Goal: Transaction & Acquisition: Purchase product/service

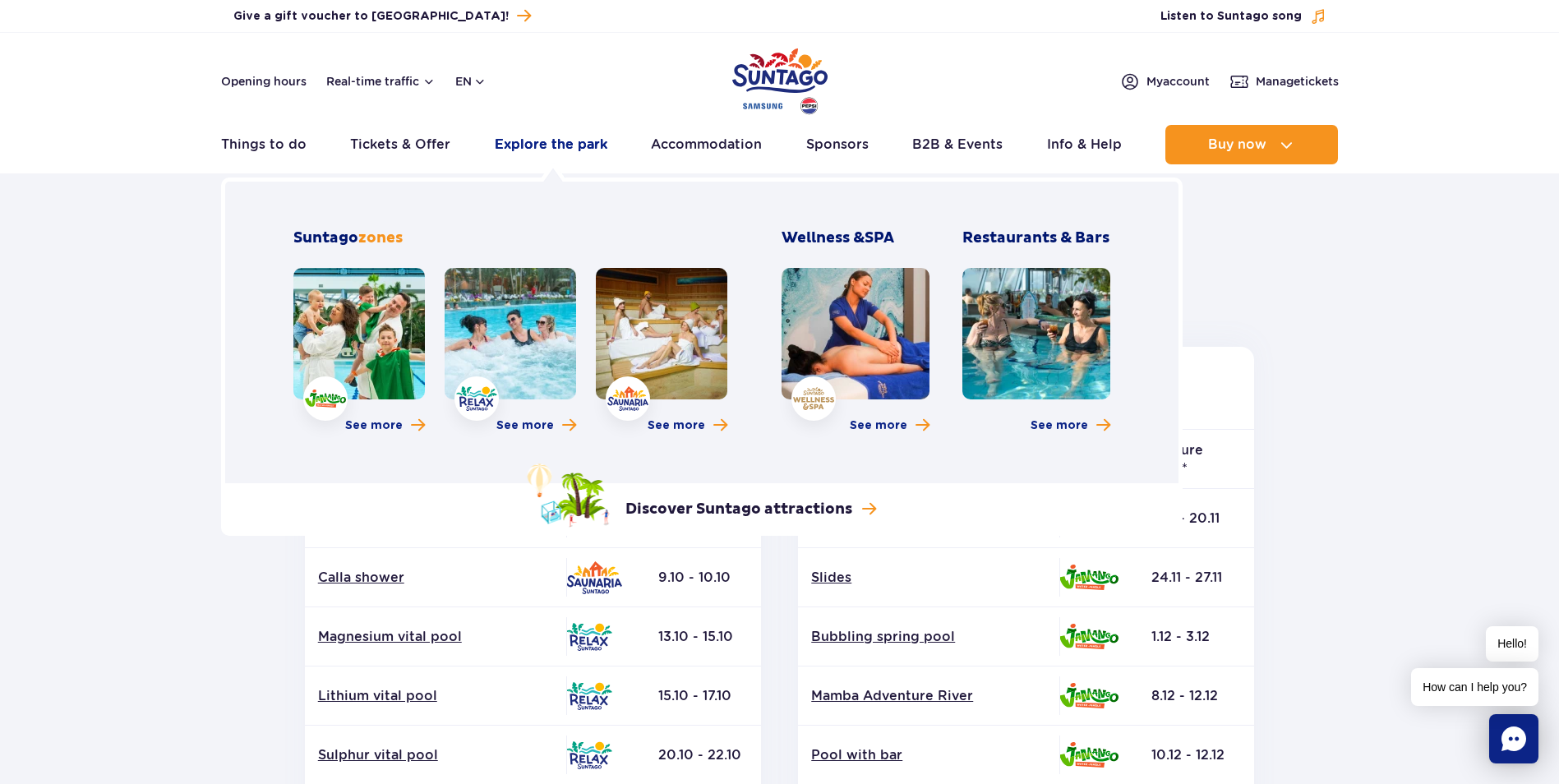
click at [550, 132] on link "Explore the park" at bounding box center [551, 145] width 112 height 39
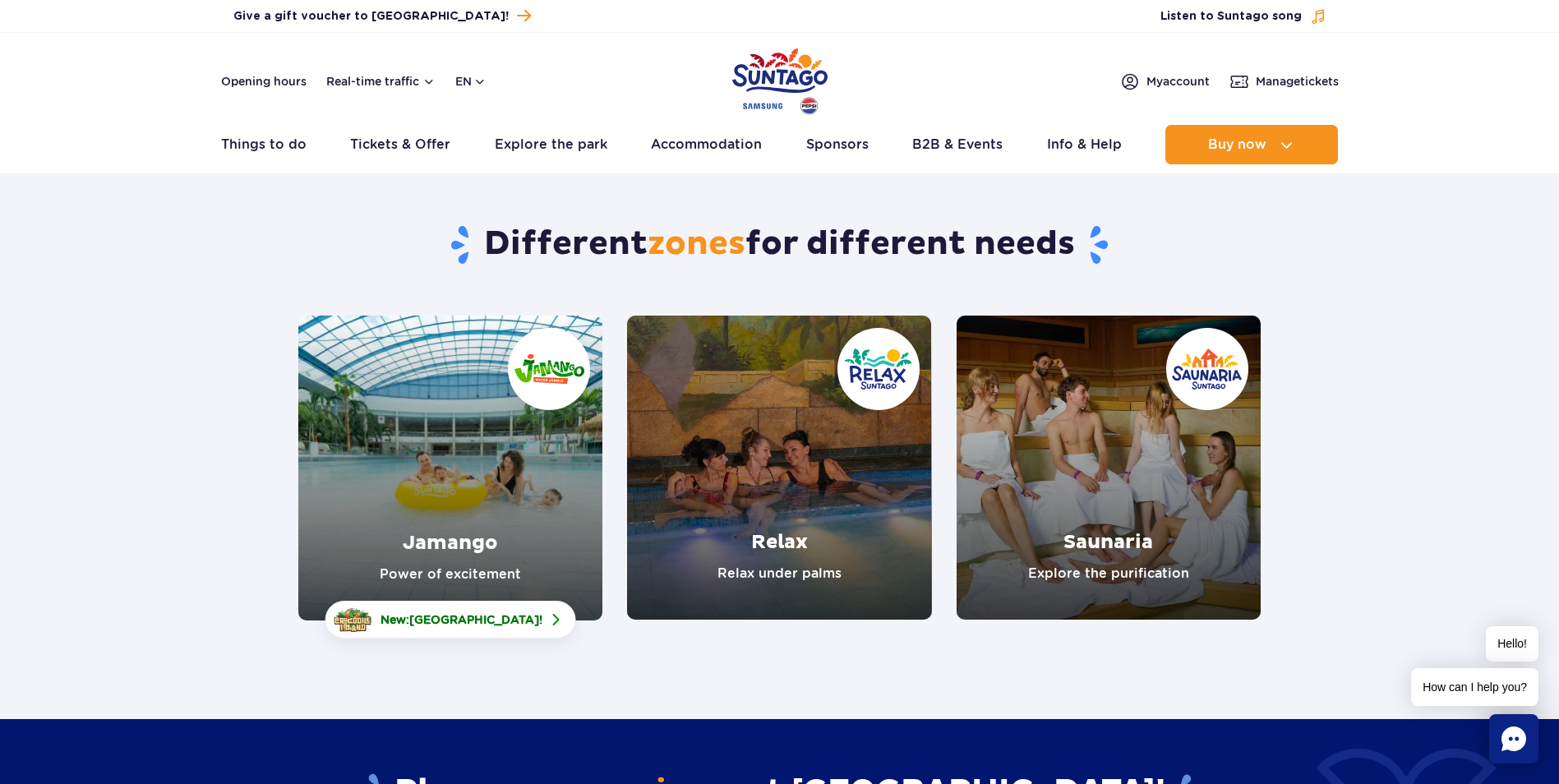
click at [445, 510] on link "Jamango" at bounding box center [450, 468] width 304 height 305
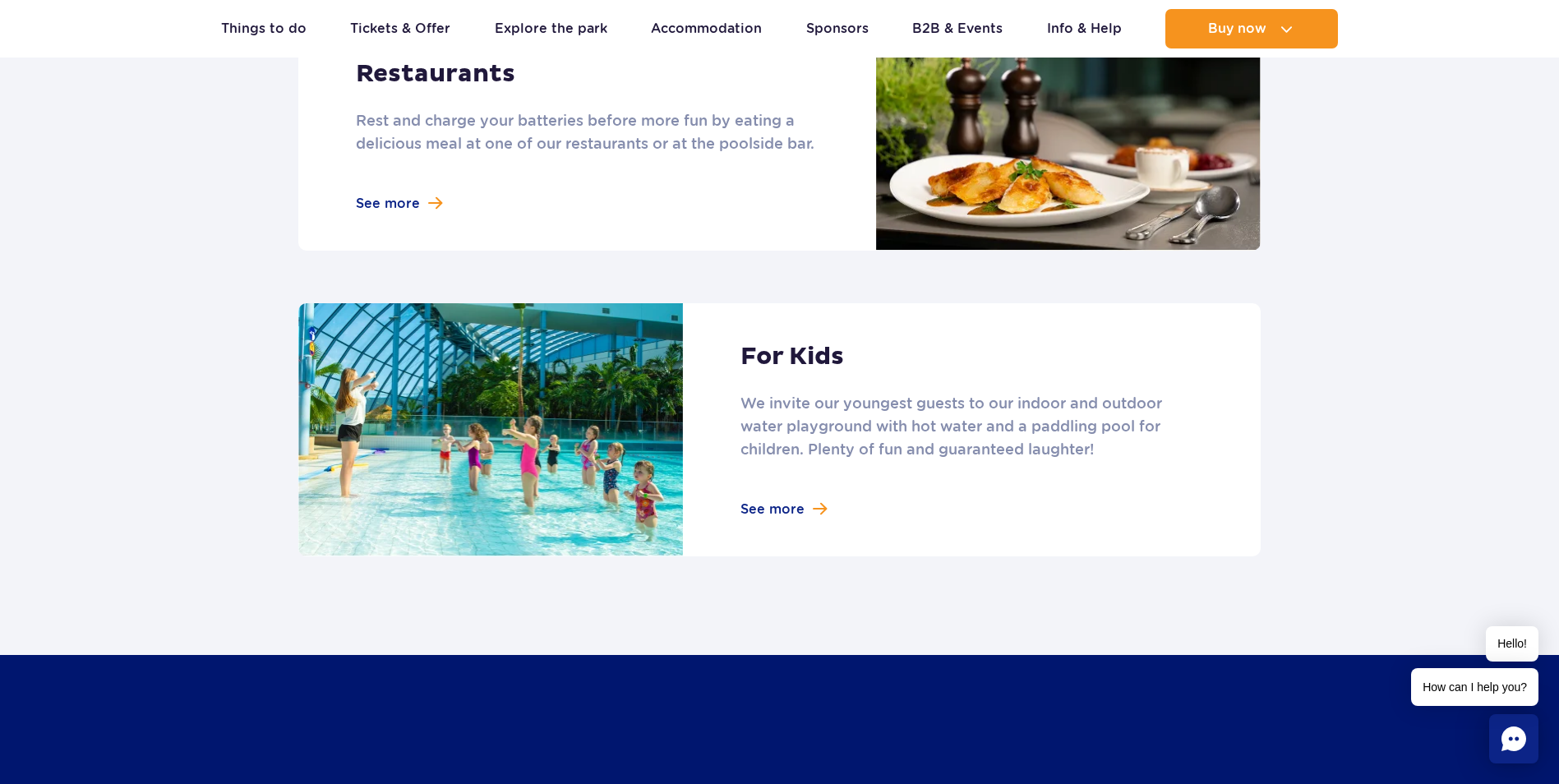
scroll to position [2137, 0]
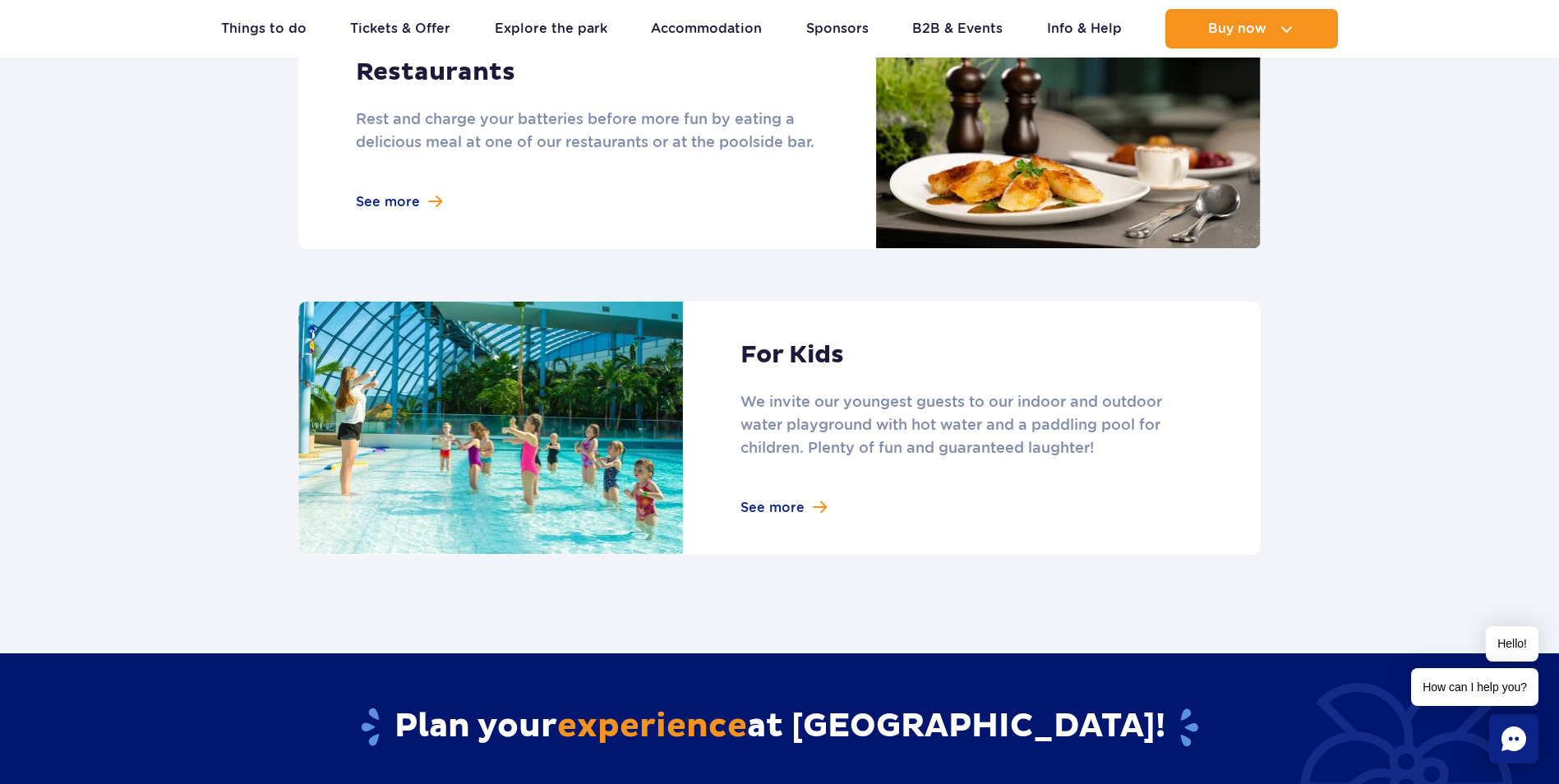
click at [801, 508] on link at bounding box center [780, 428] width 963 height 254
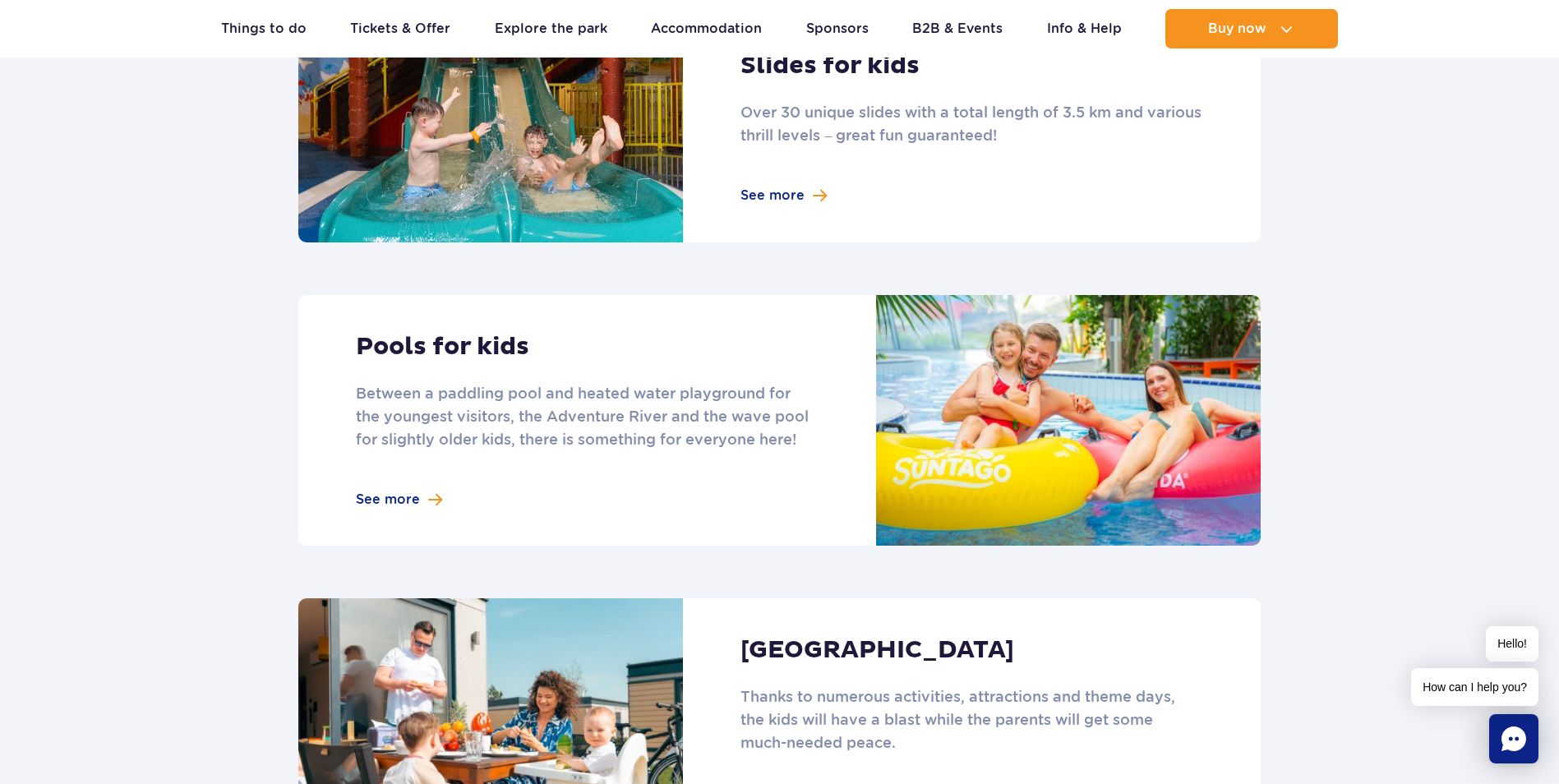
scroll to position [1151, 0]
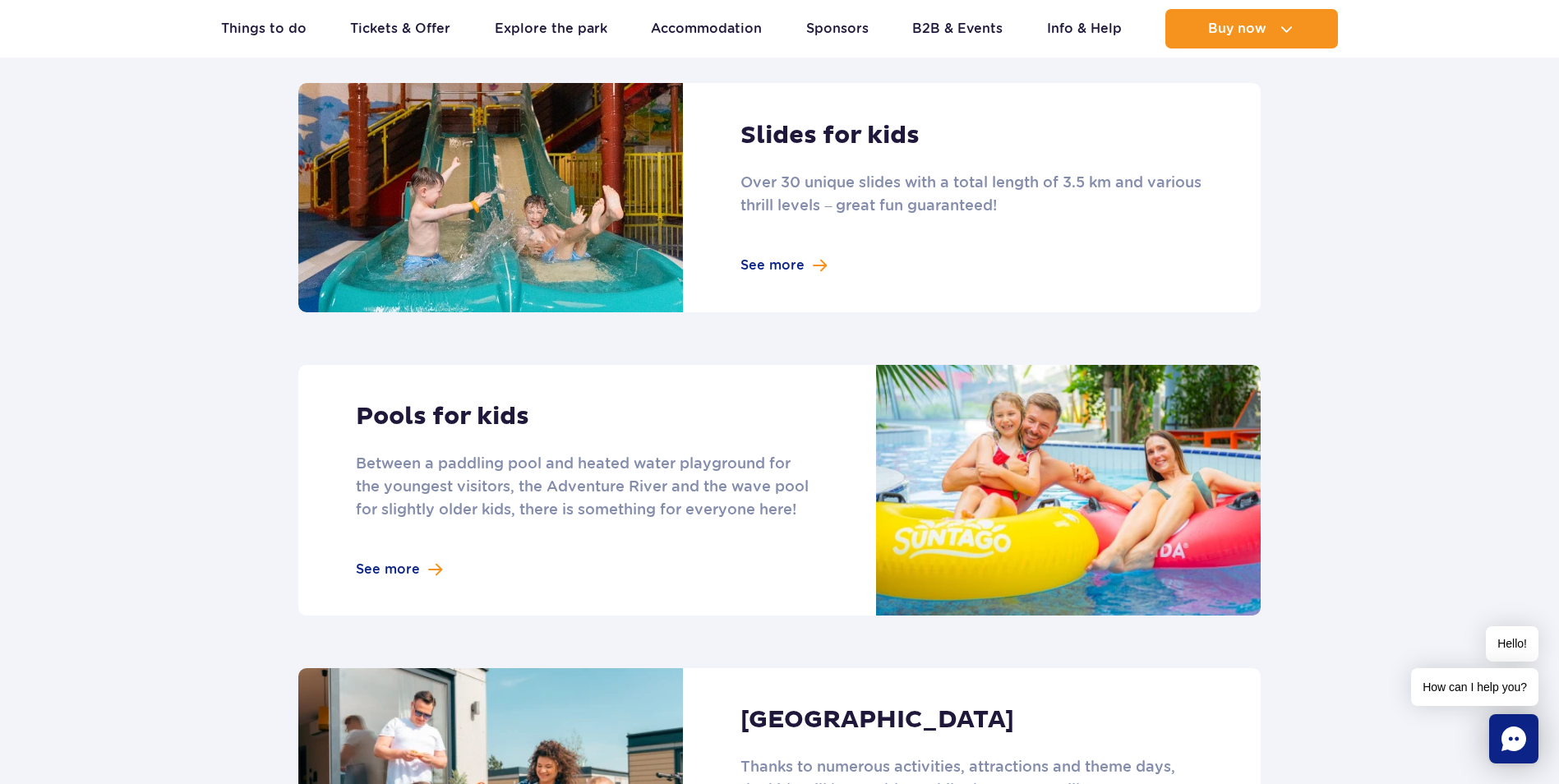
click at [393, 548] on link at bounding box center [780, 490] width 963 height 251
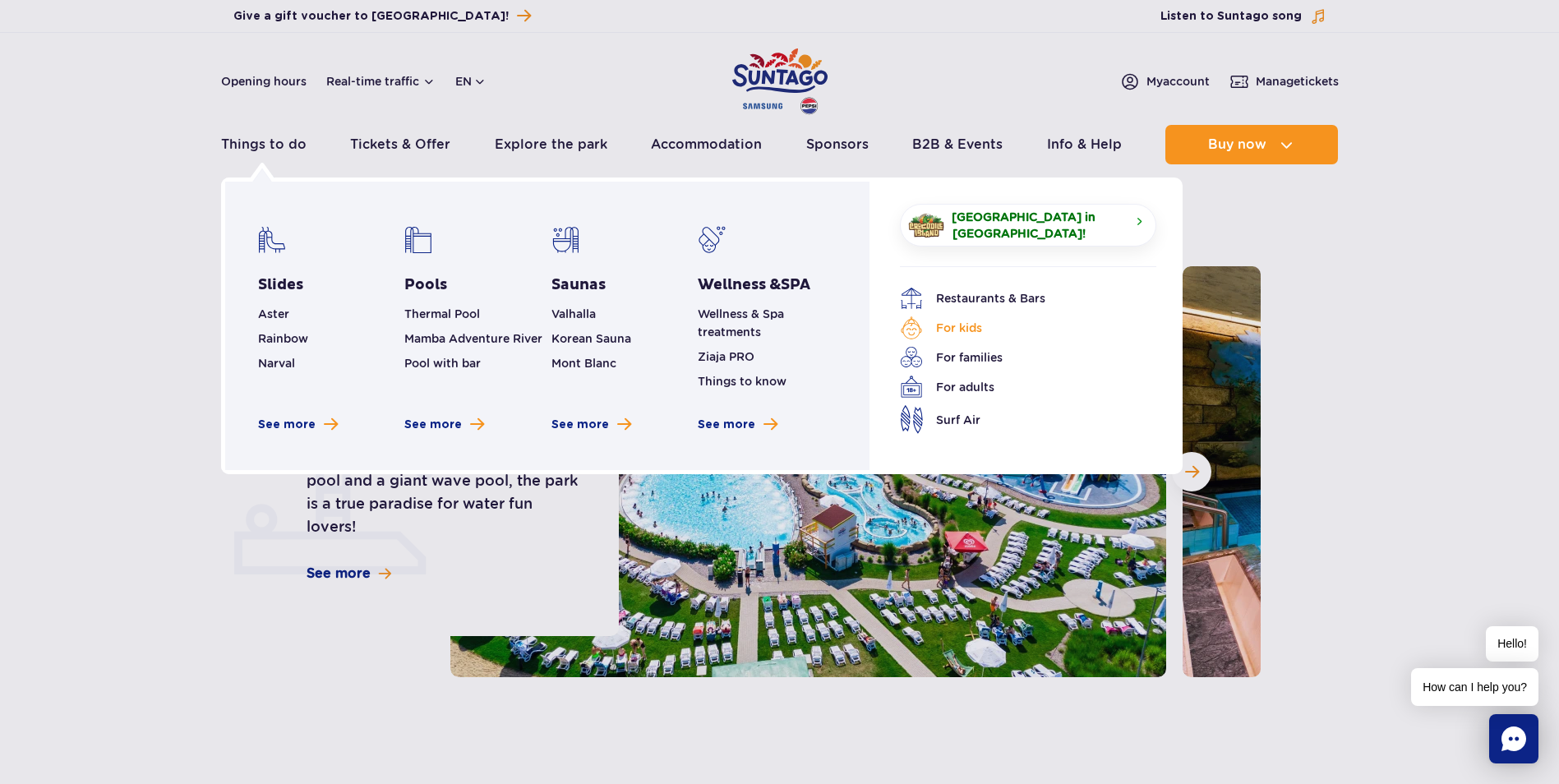
click at [956, 321] on link "For kids" at bounding box center [1016, 327] width 232 height 23
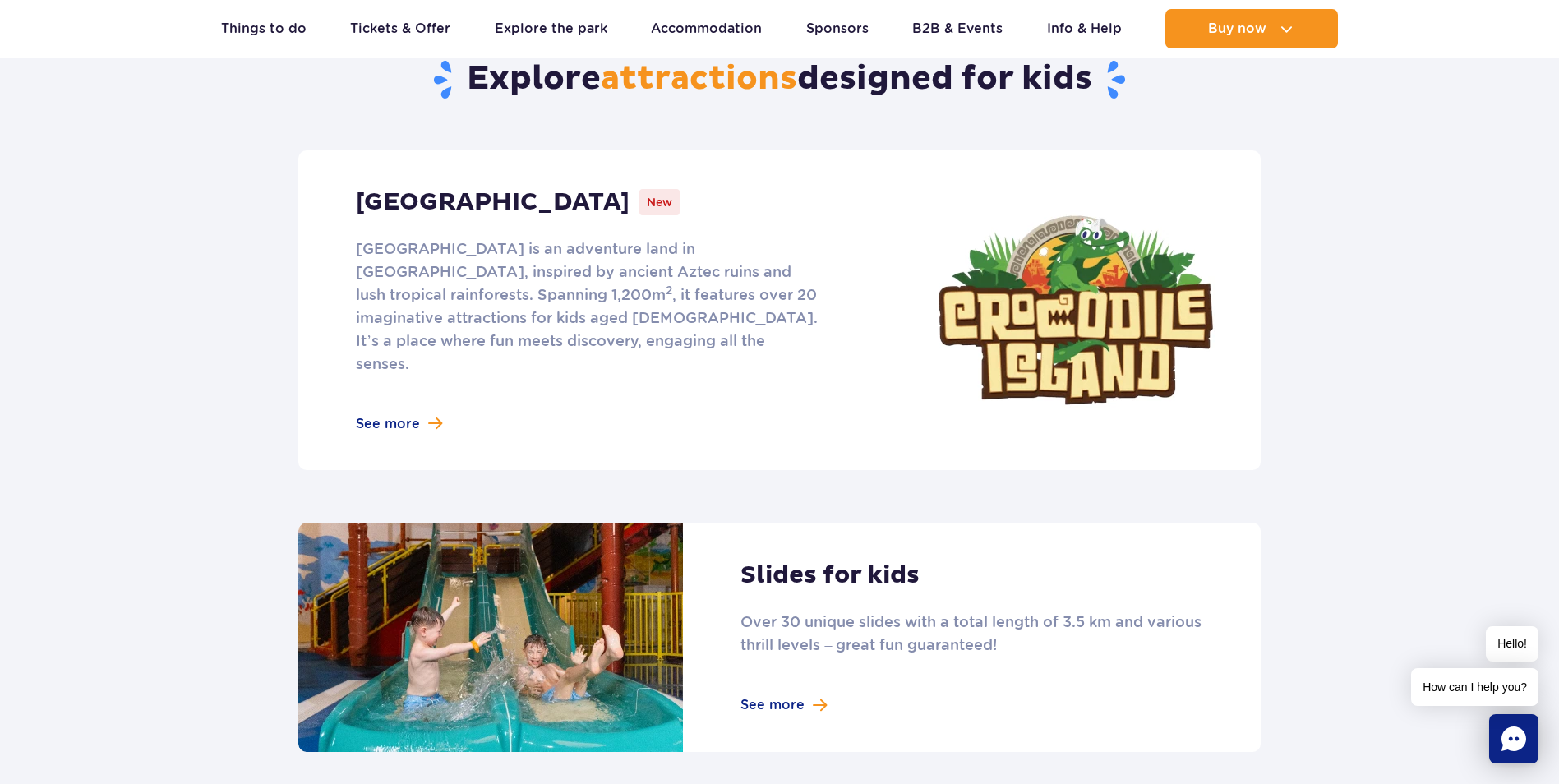
scroll to position [740, 0]
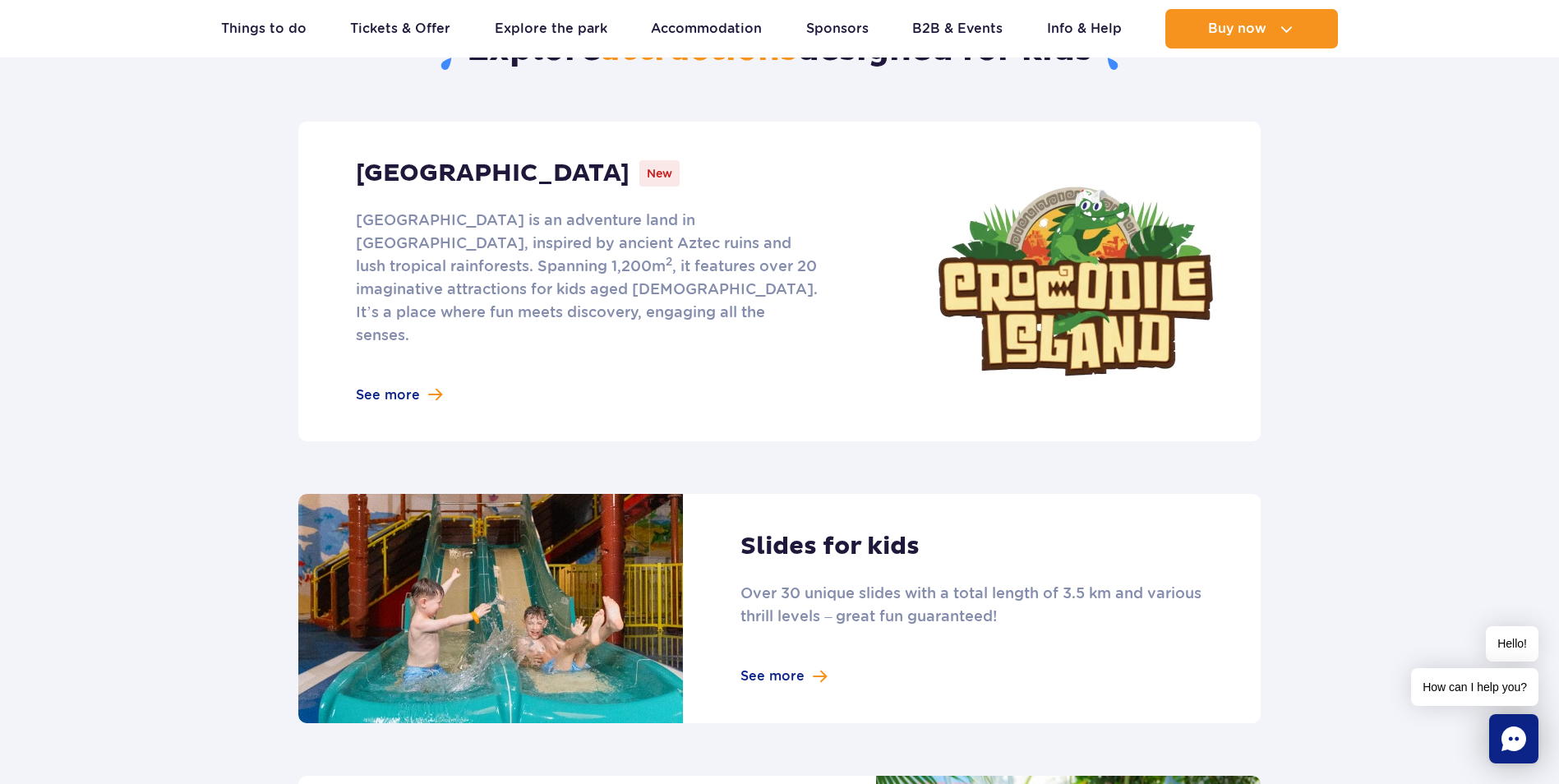
click at [797, 646] on link at bounding box center [780, 608] width 963 height 229
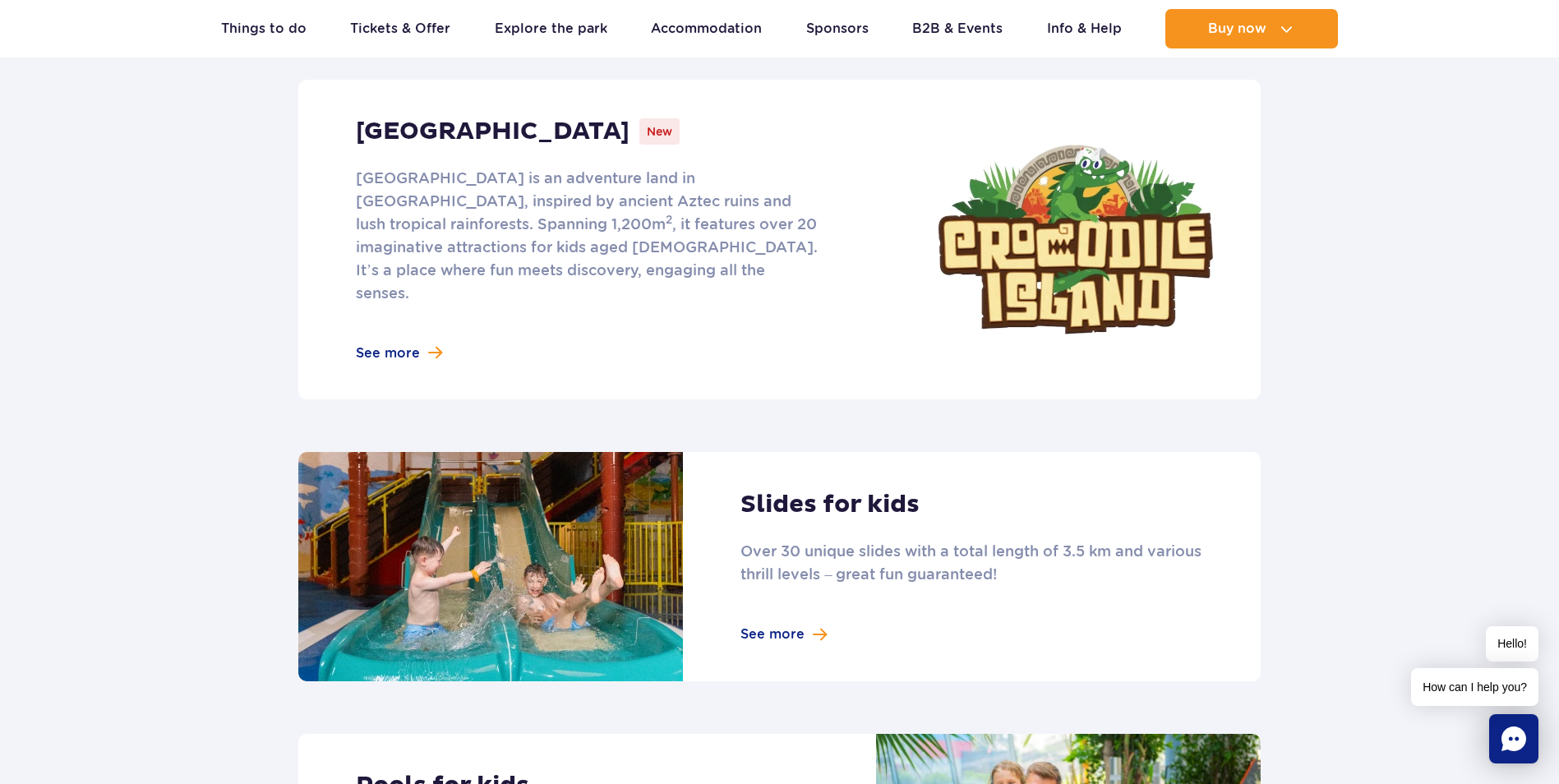
scroll to position [658, 0]
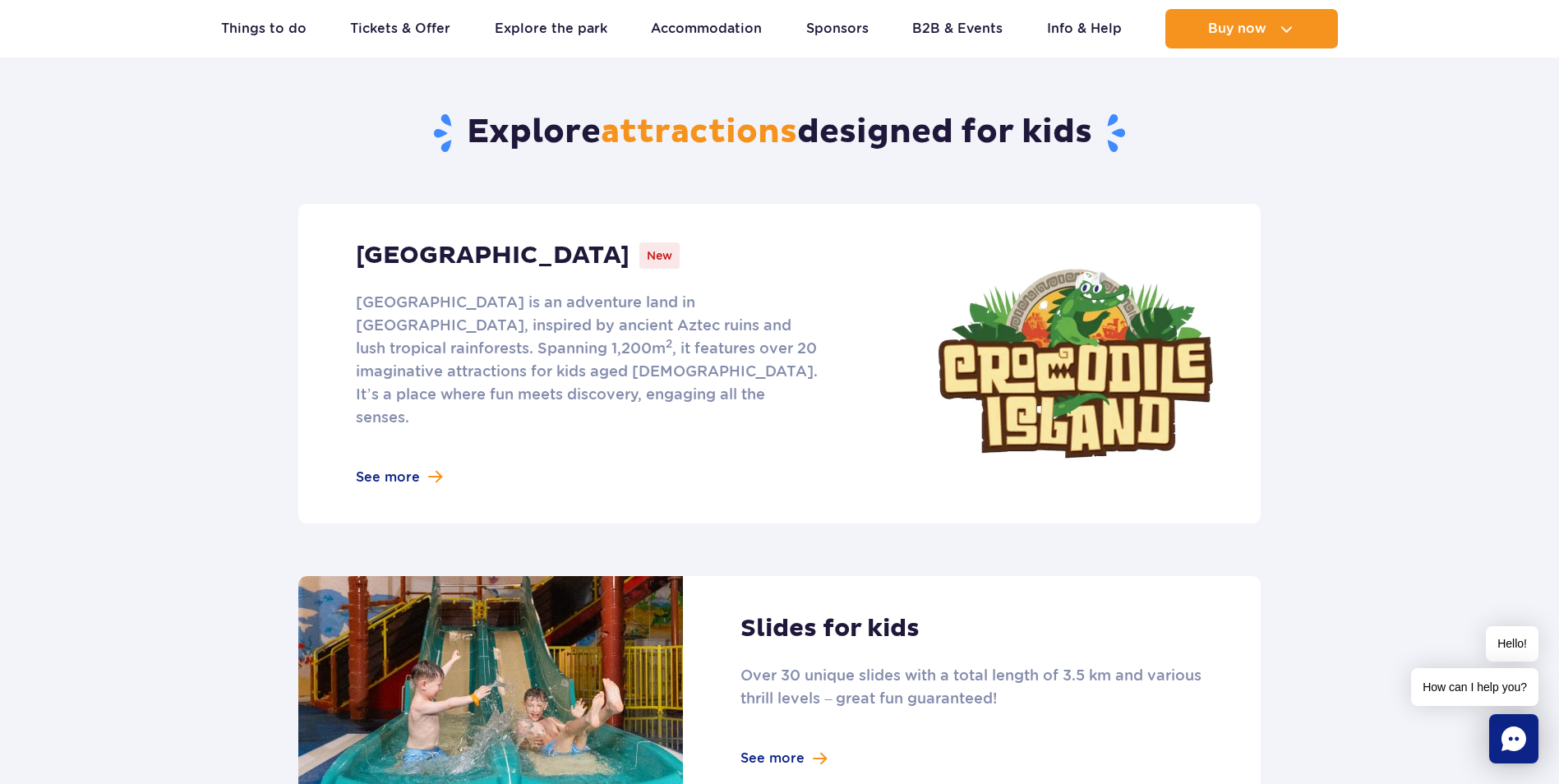
click at [394, 445] on link at bounding box center [780, 364] width 963 height 320
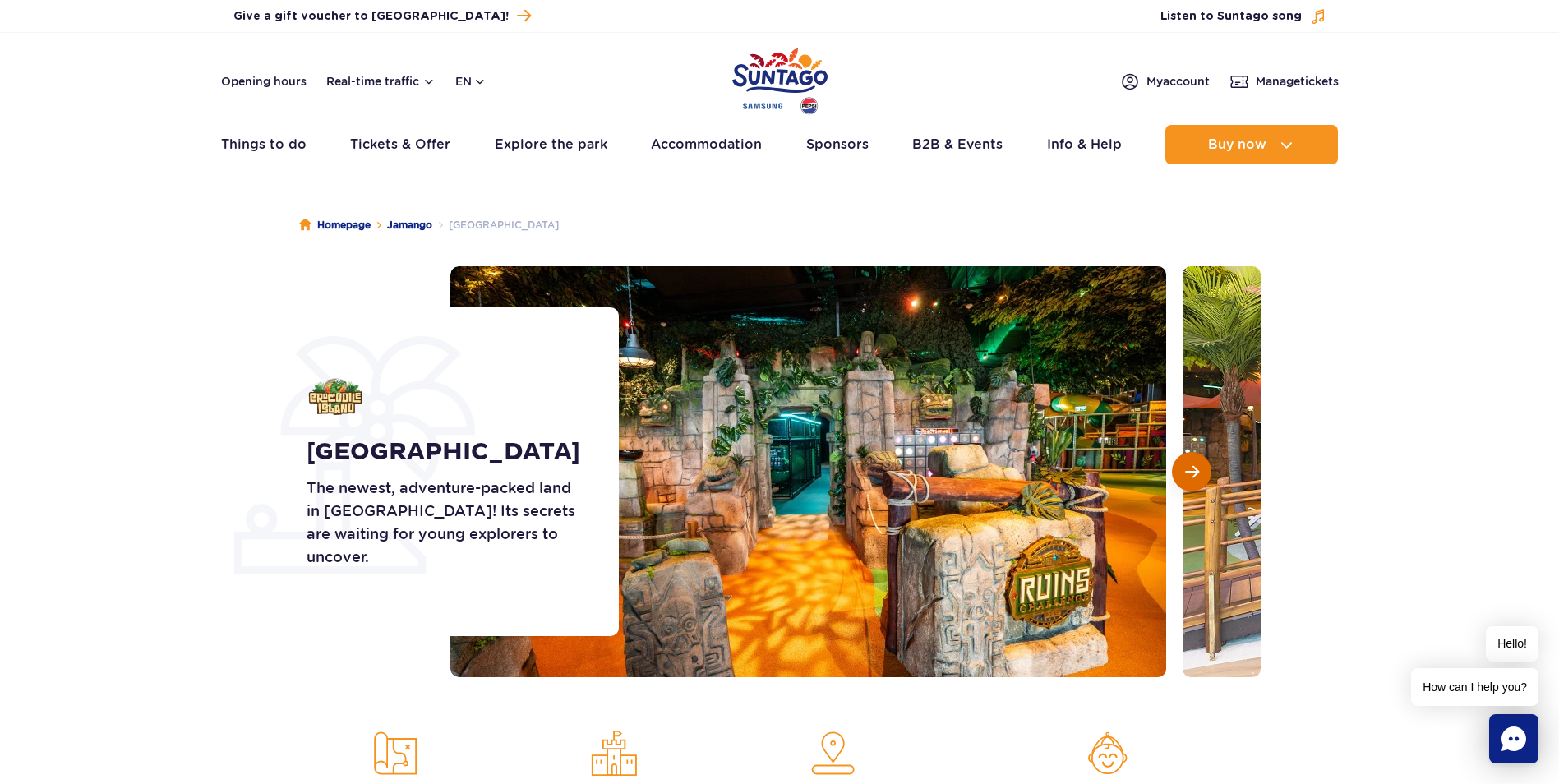
click at [1200, 470] on button "Next slide" at bounding box center [1192, 472] width 39 height 39
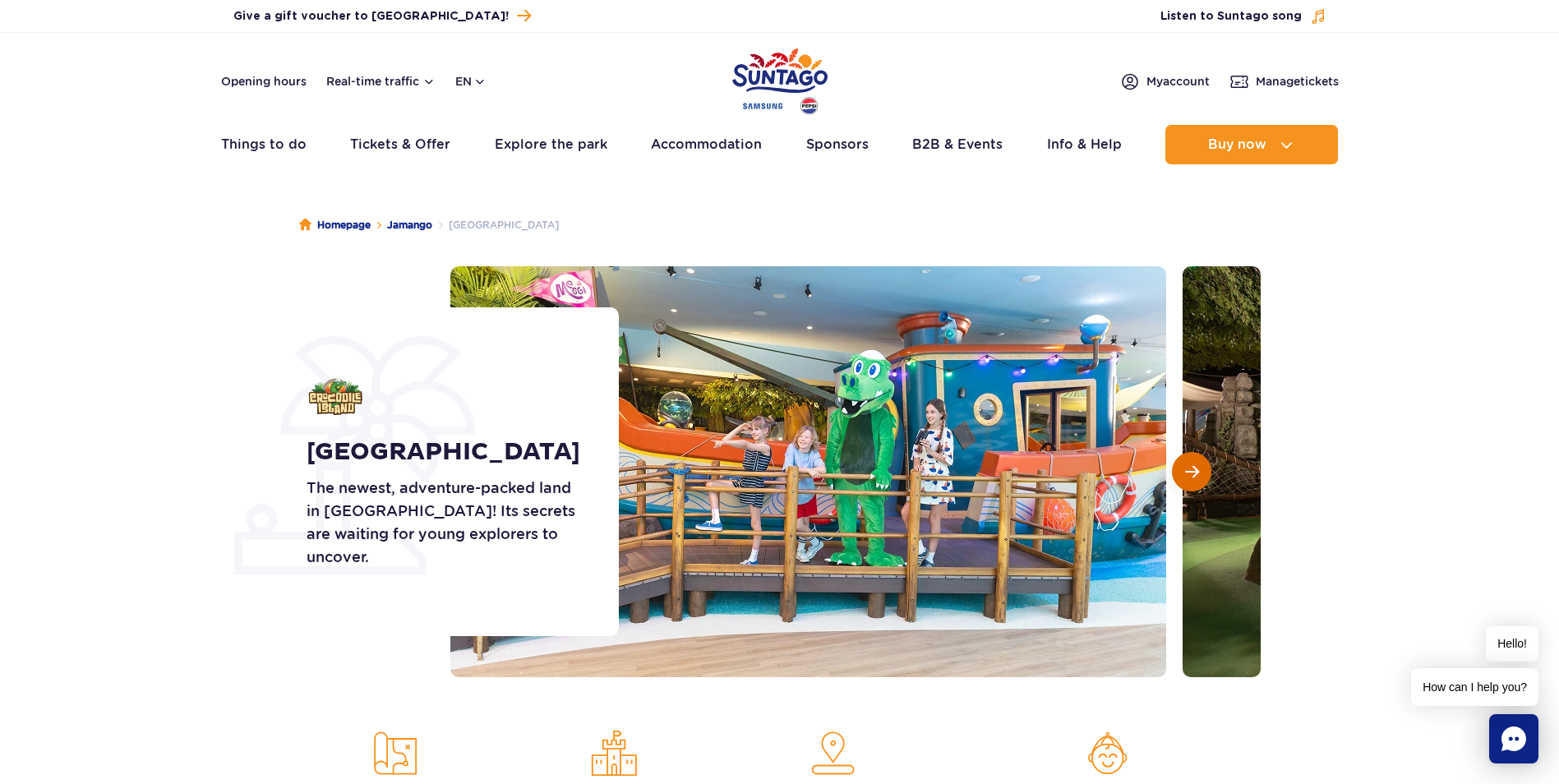
click at [1200, 470] on button "Next slide" at bounding box center [1192, 472] width 39 height 39
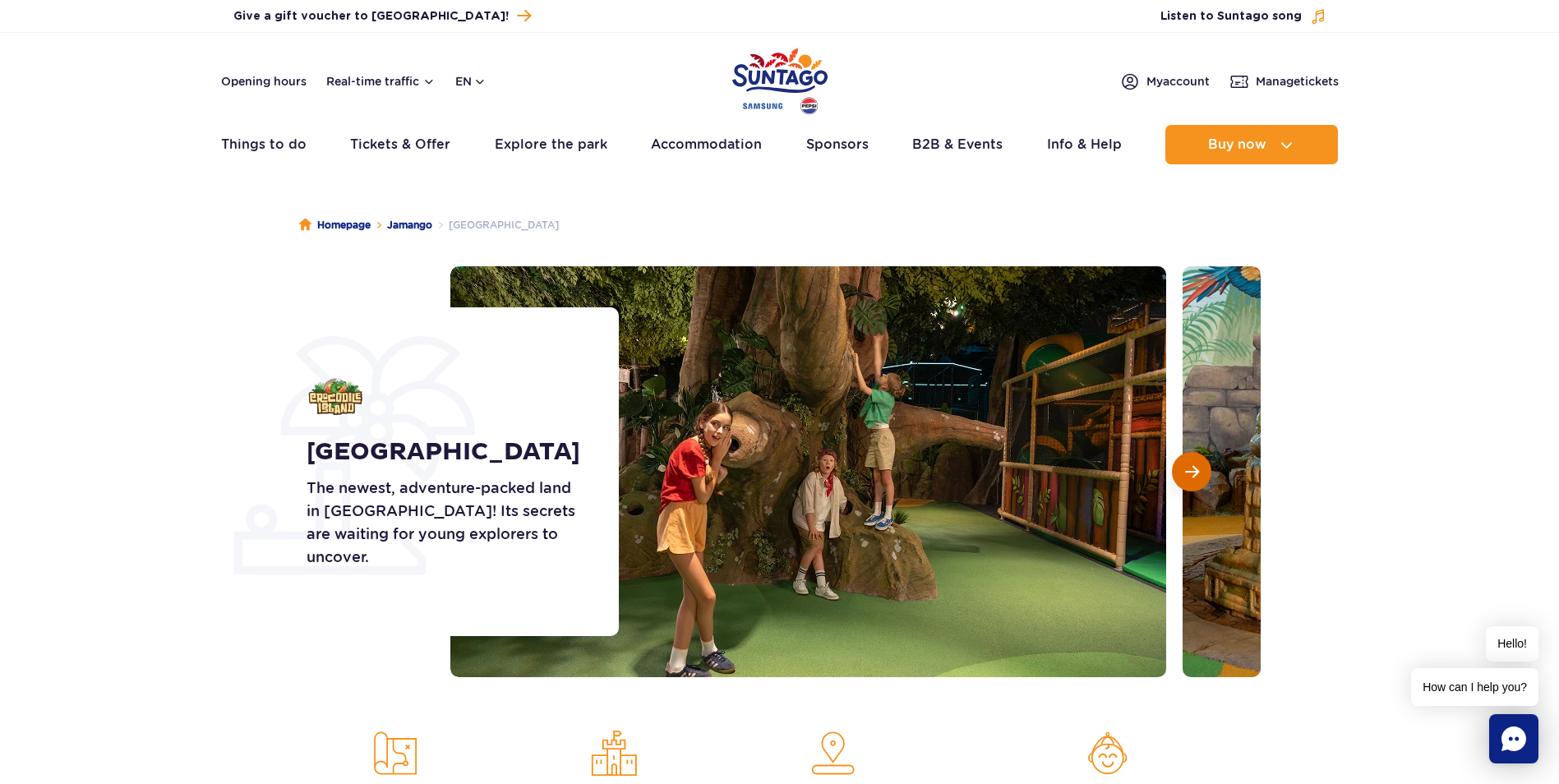
click at [1200, 470] on button "Next slide" at bounding box center [1192, 472] width 39 height 39
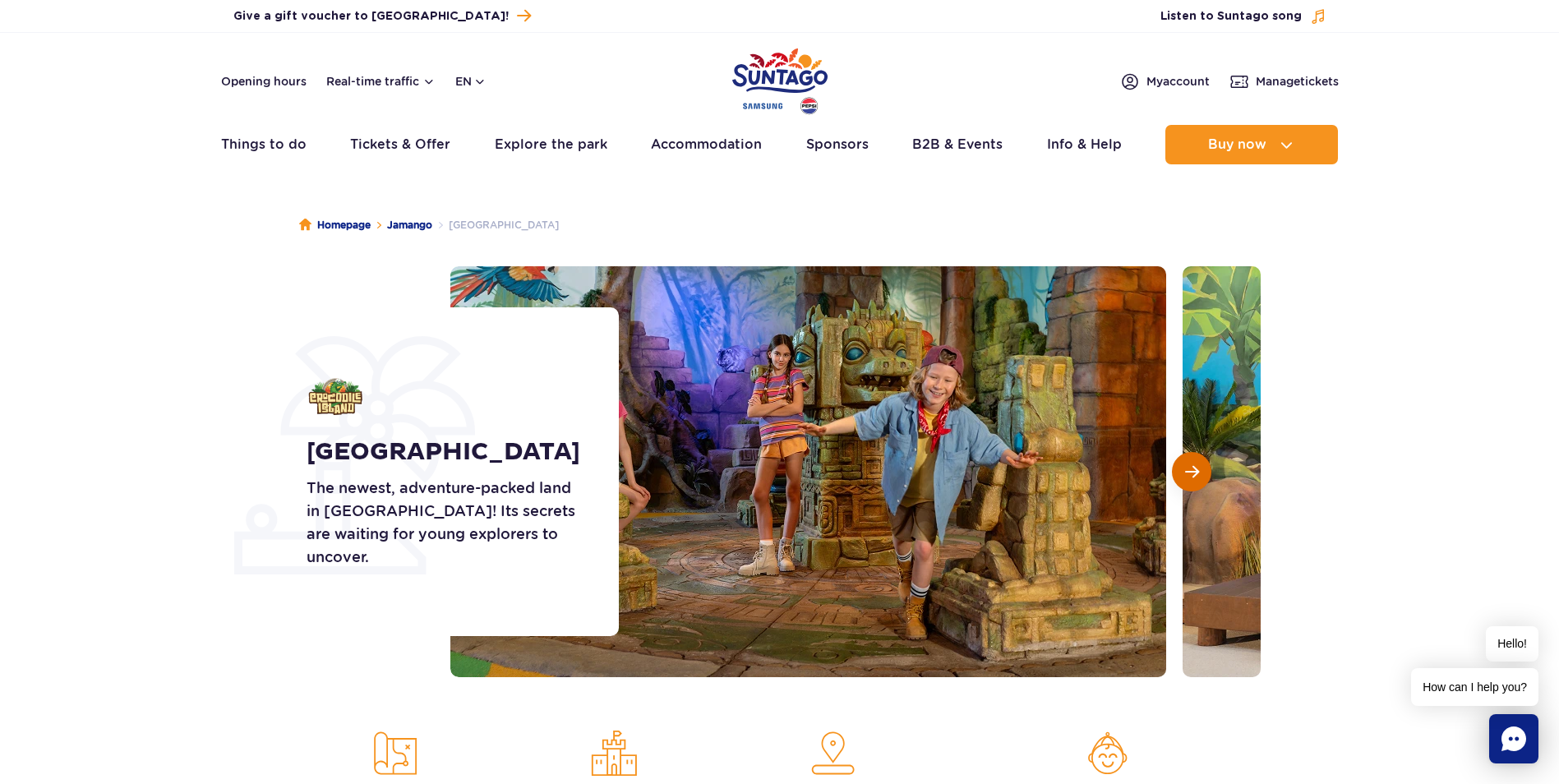
click at [1200, 470] on button "Next slide" at bounding box center [1192, 472] width 39 height 39
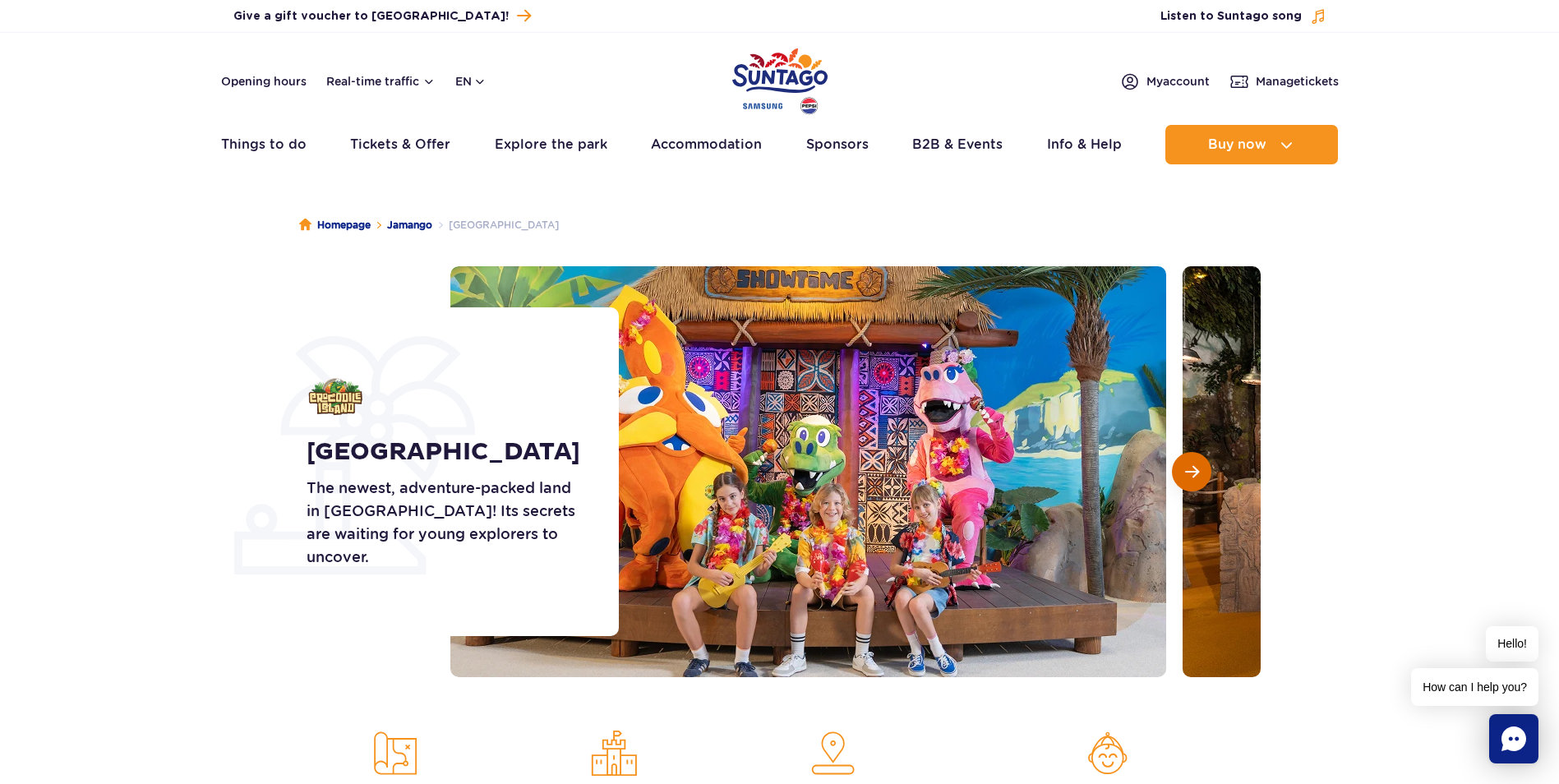
click at [1200, 470] on button "Next slide" at bounding box center [1192, 472] width 39 height 39
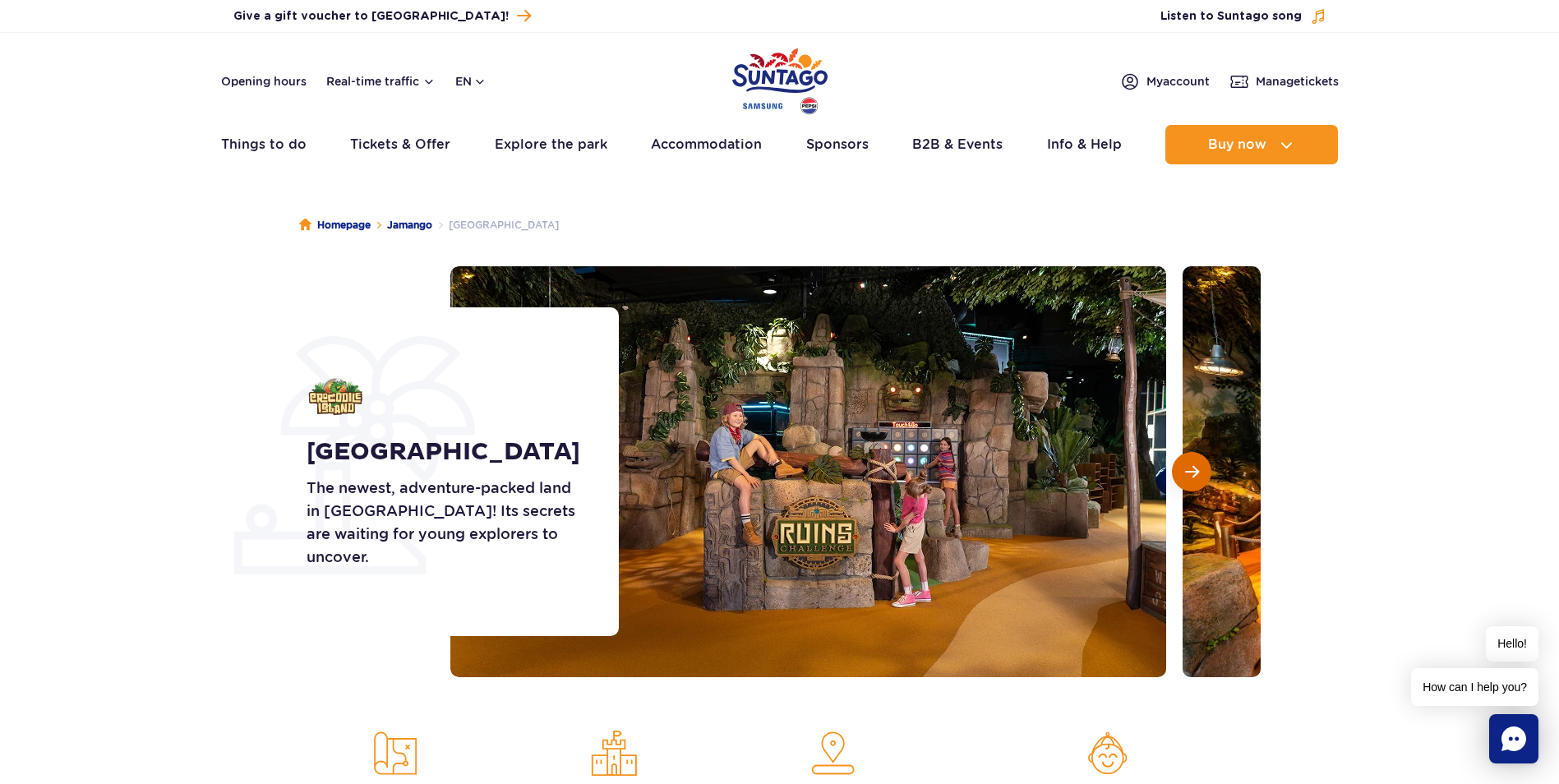
click at [1200, 470] on button "Next slide" at bounding box center [1192, 472] width 39 height 39
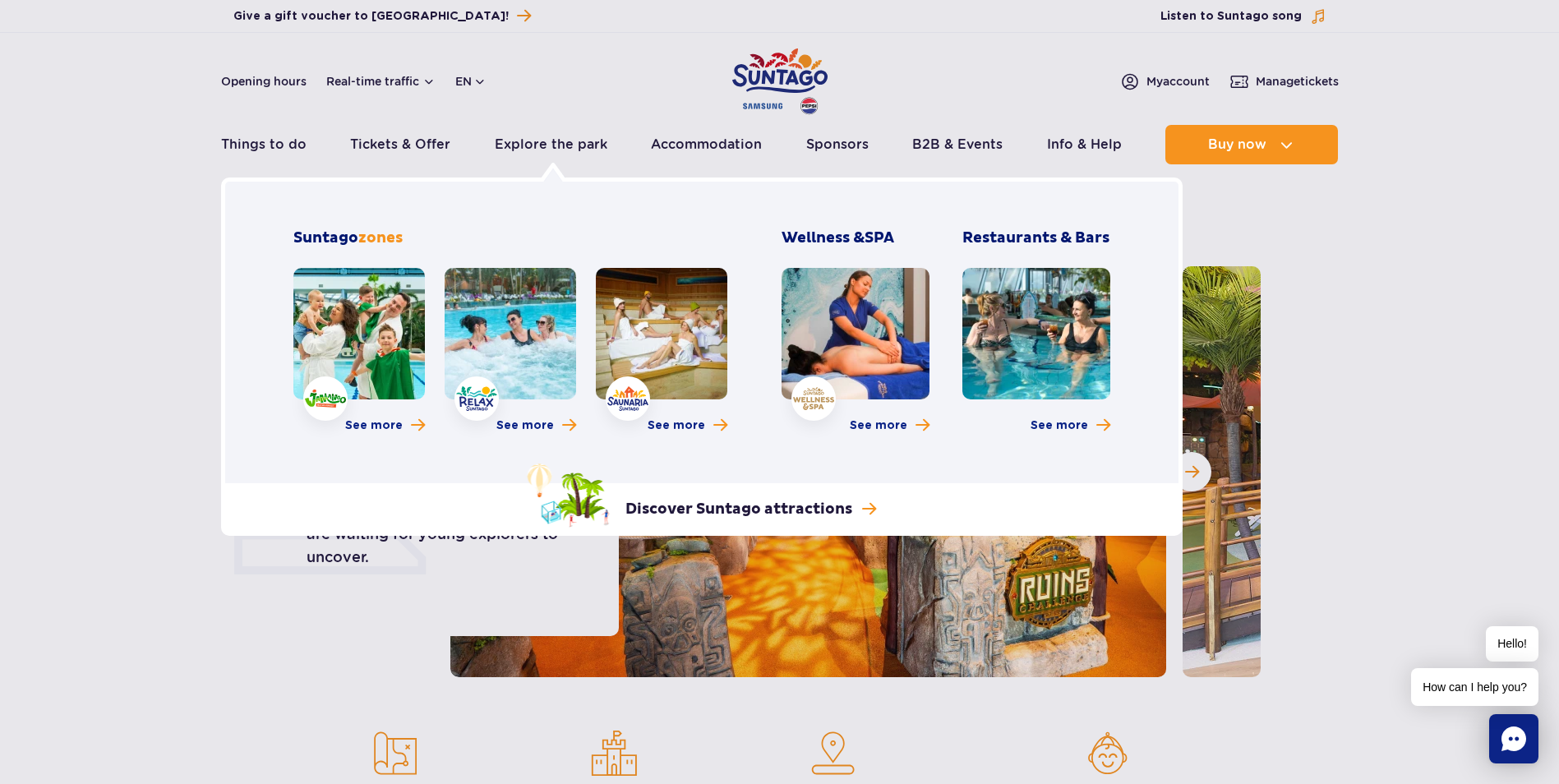
click at [332, 399] on link at bounding box center [359, 333] width 132 height 132
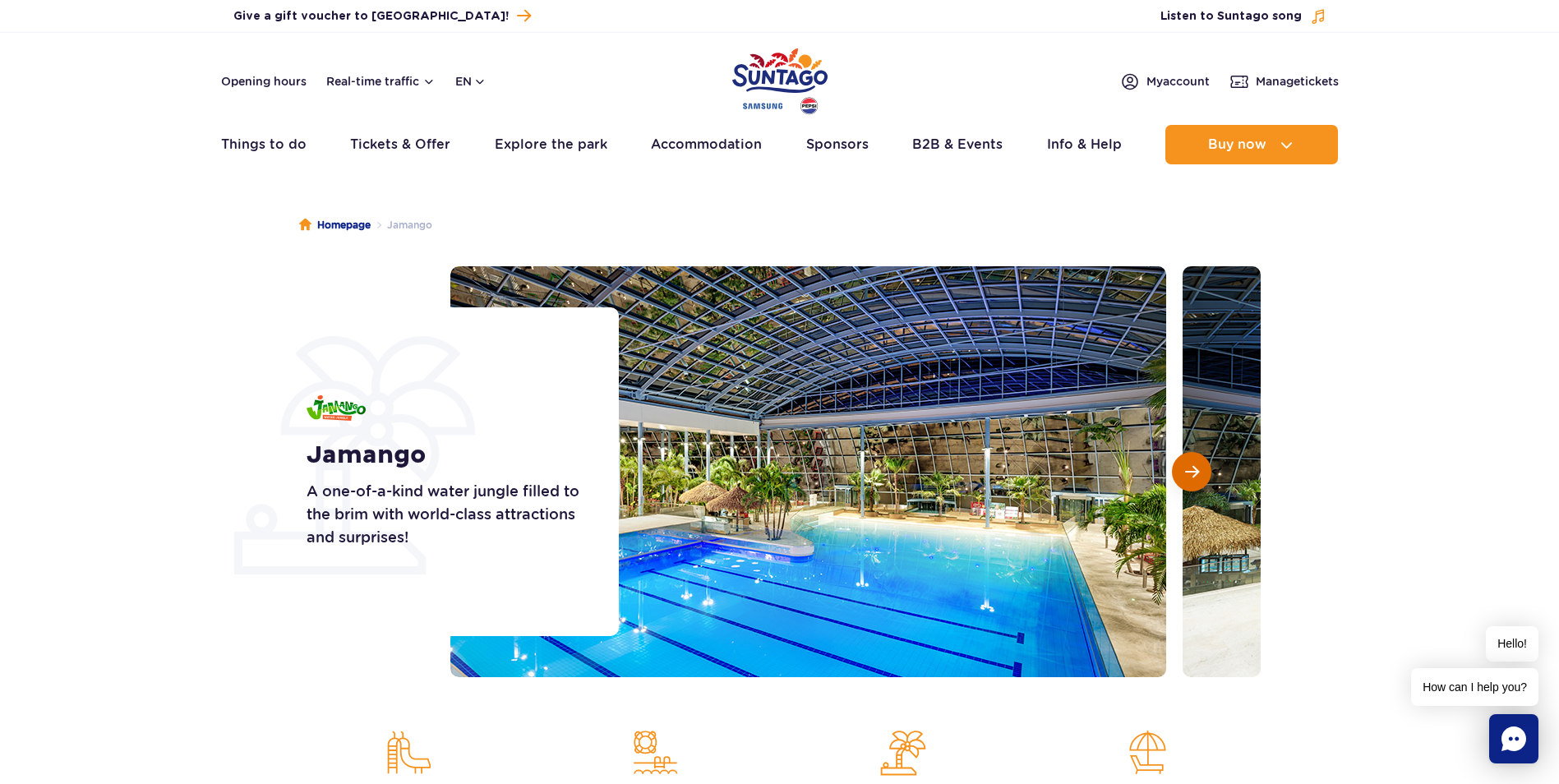
click at [1188, 477] on span "Next slide" at bounding box center [1192, 472] width 14 height 15
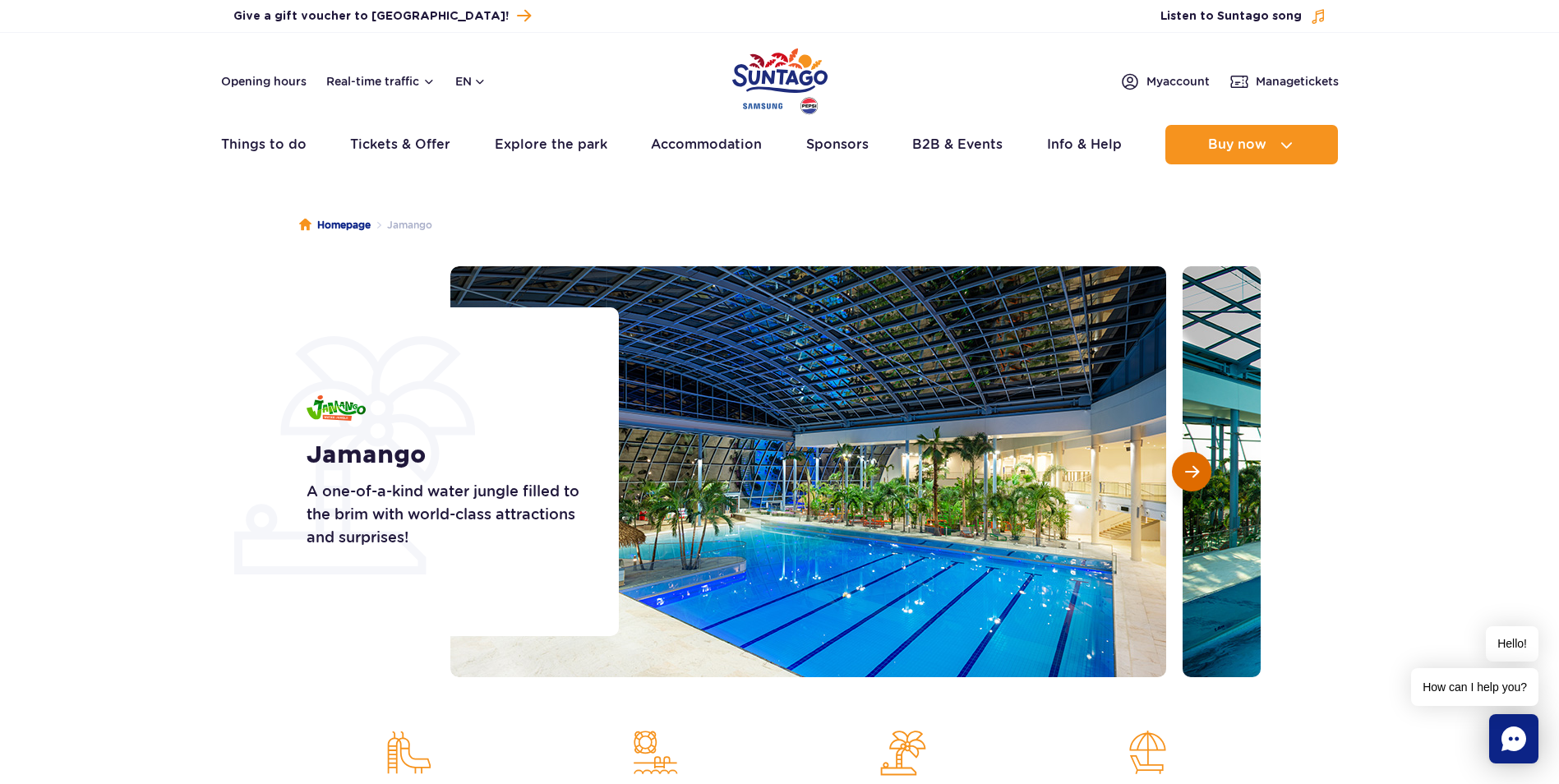
click at [1188, 477] on span "Next slide" at bounding box center [1192, 472] width 14 height 15
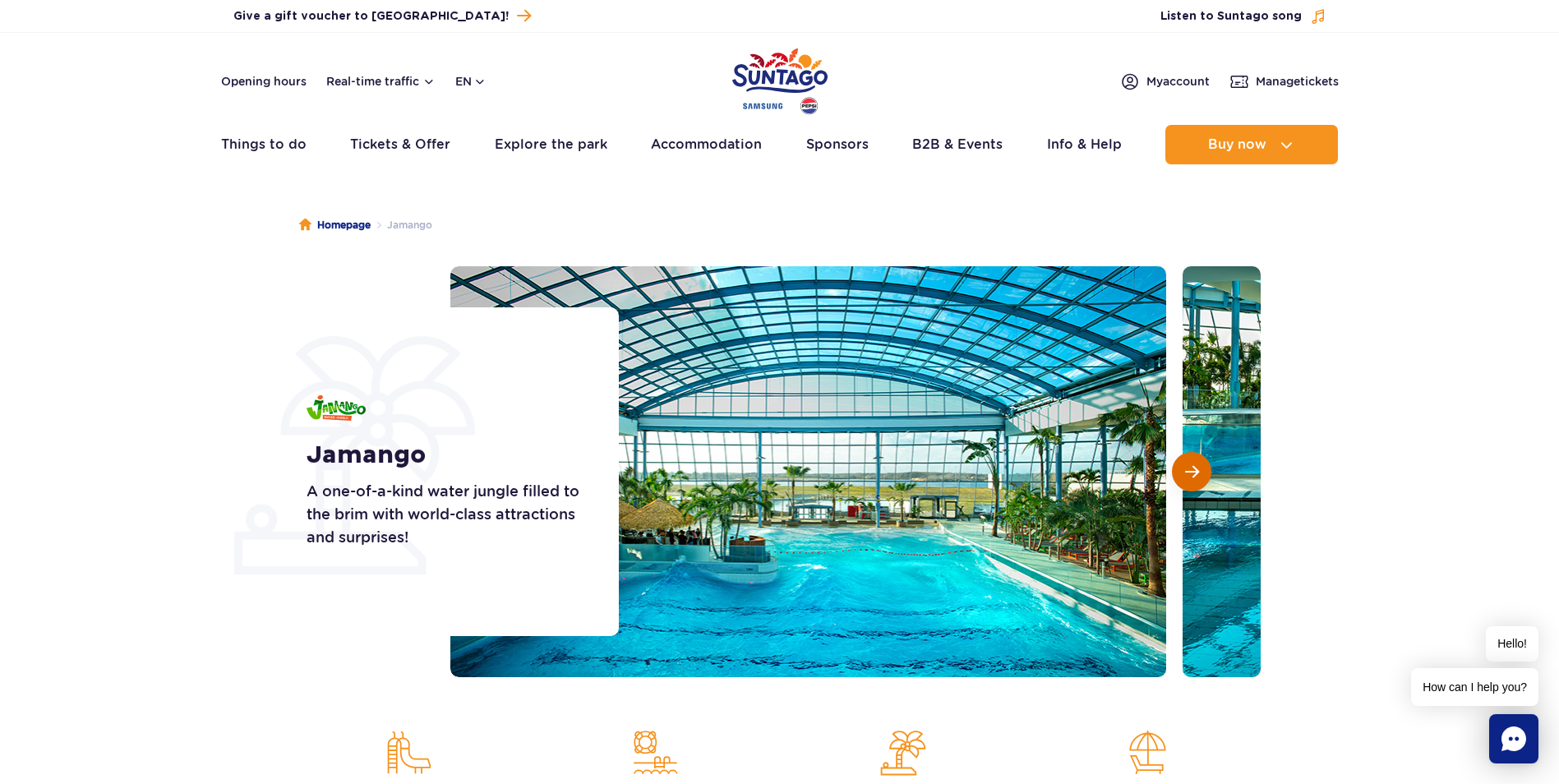
click at [1188, 477] on span "Next slide" at bounding box center [1192, 472] width 14 height 15
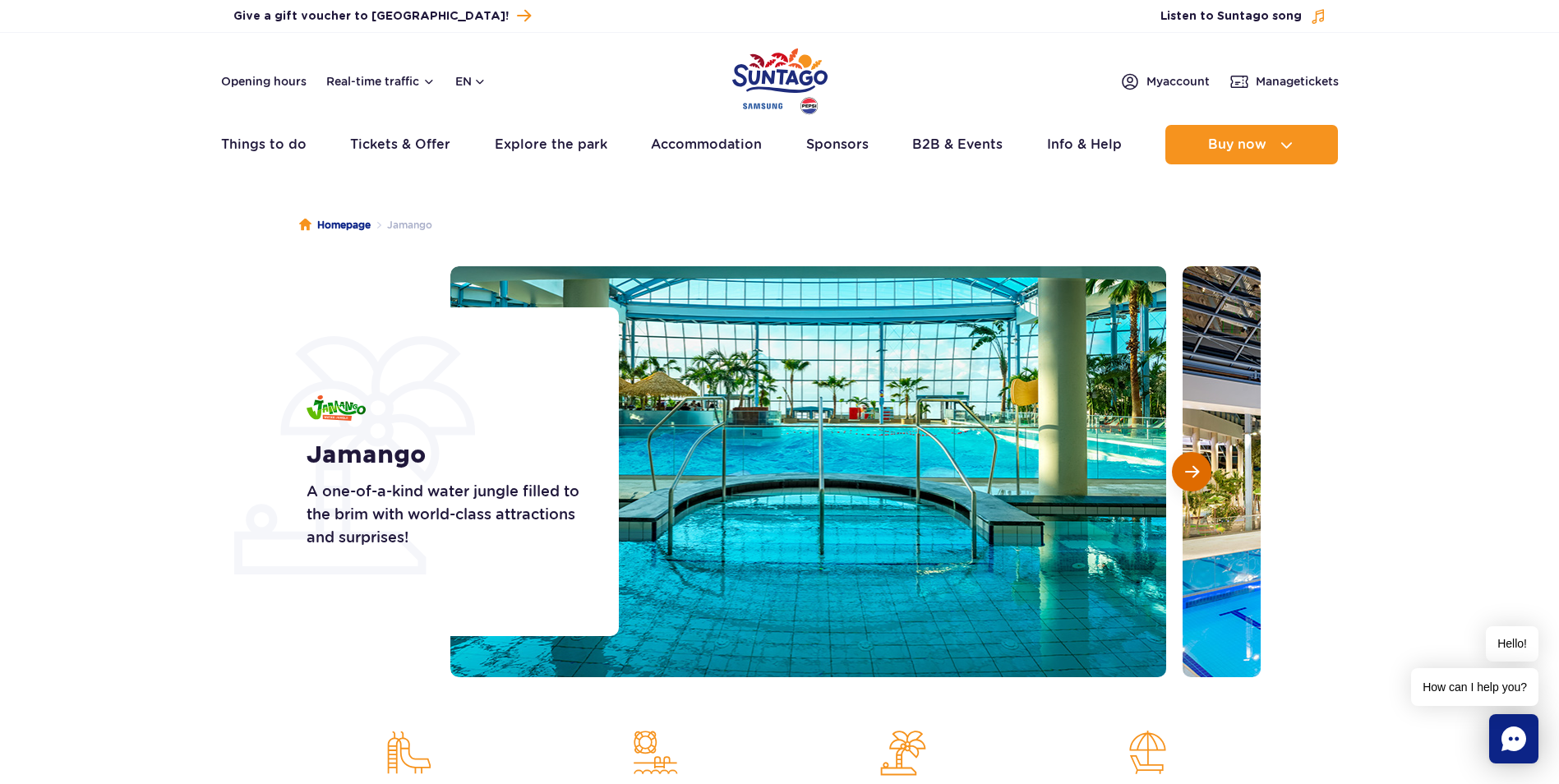
click at [1188, 477] on span "Next slide" at bounding box center [1192, 472] width 14 height 15
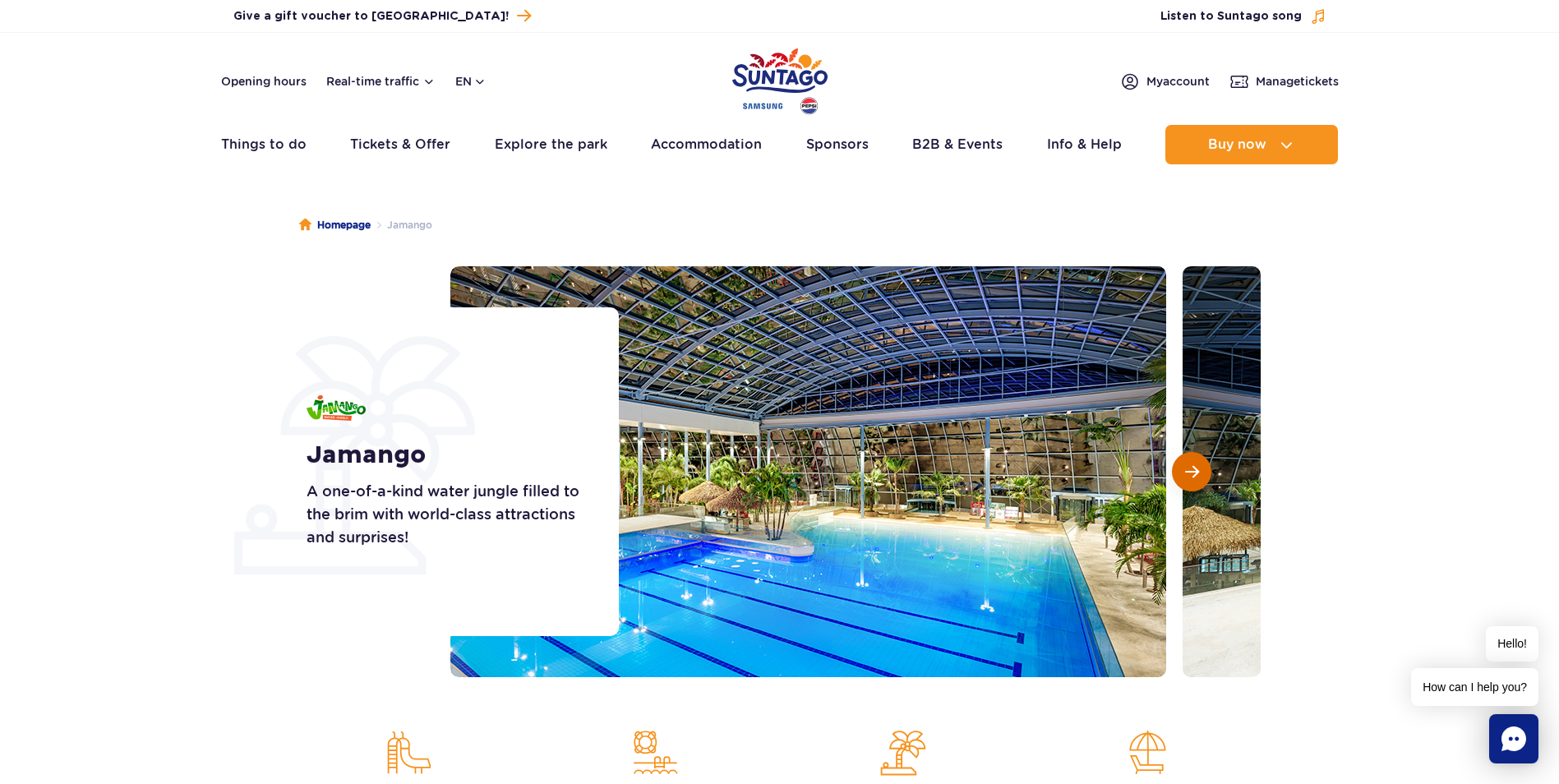
click at [1188, 477] on span "Next slide" at bounding box center [1192, 472] width 14 height 15
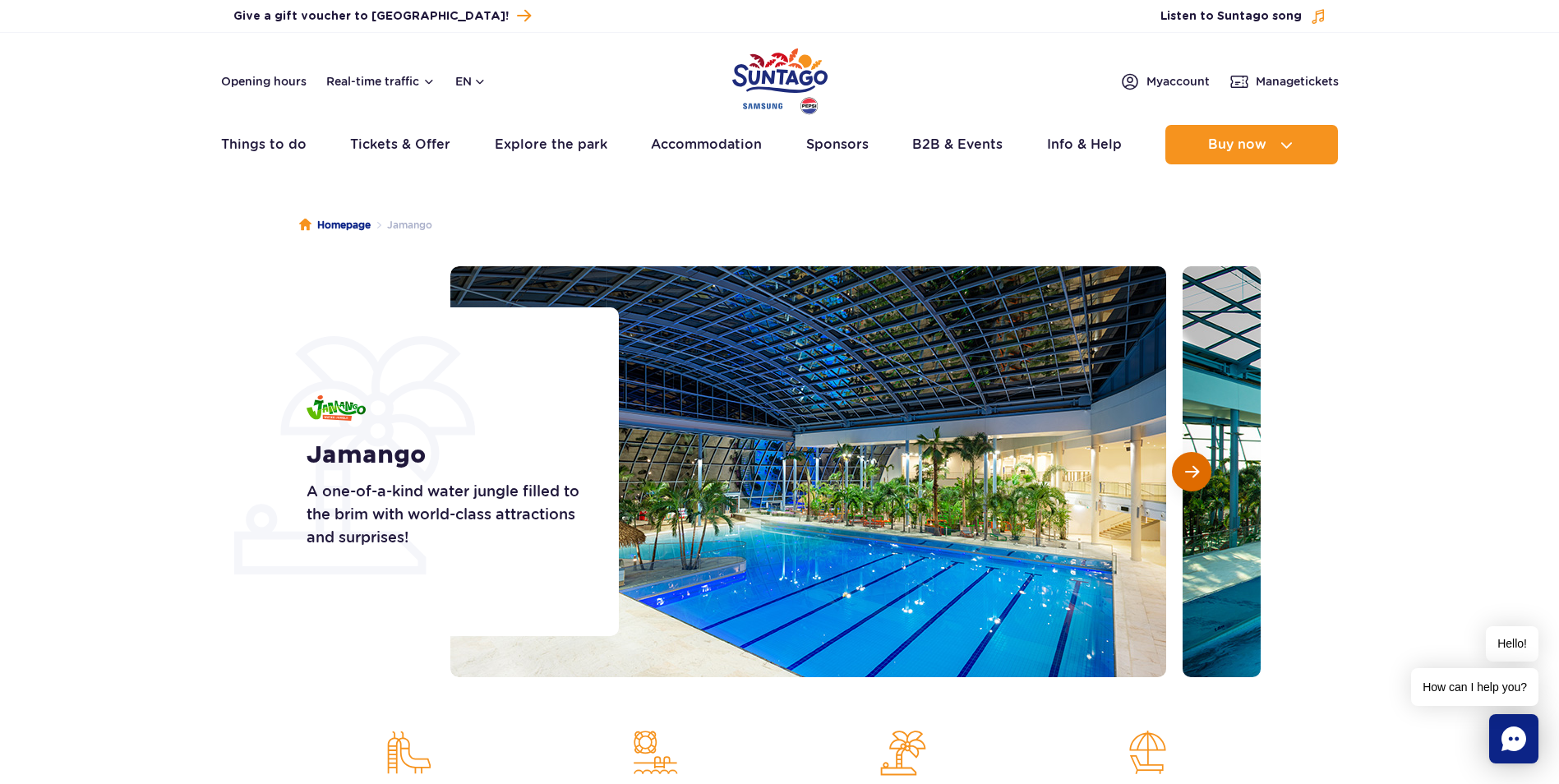
click at [1188, 477] on span "Next slide" at bounding box center [1192, 472] width 14 height 15
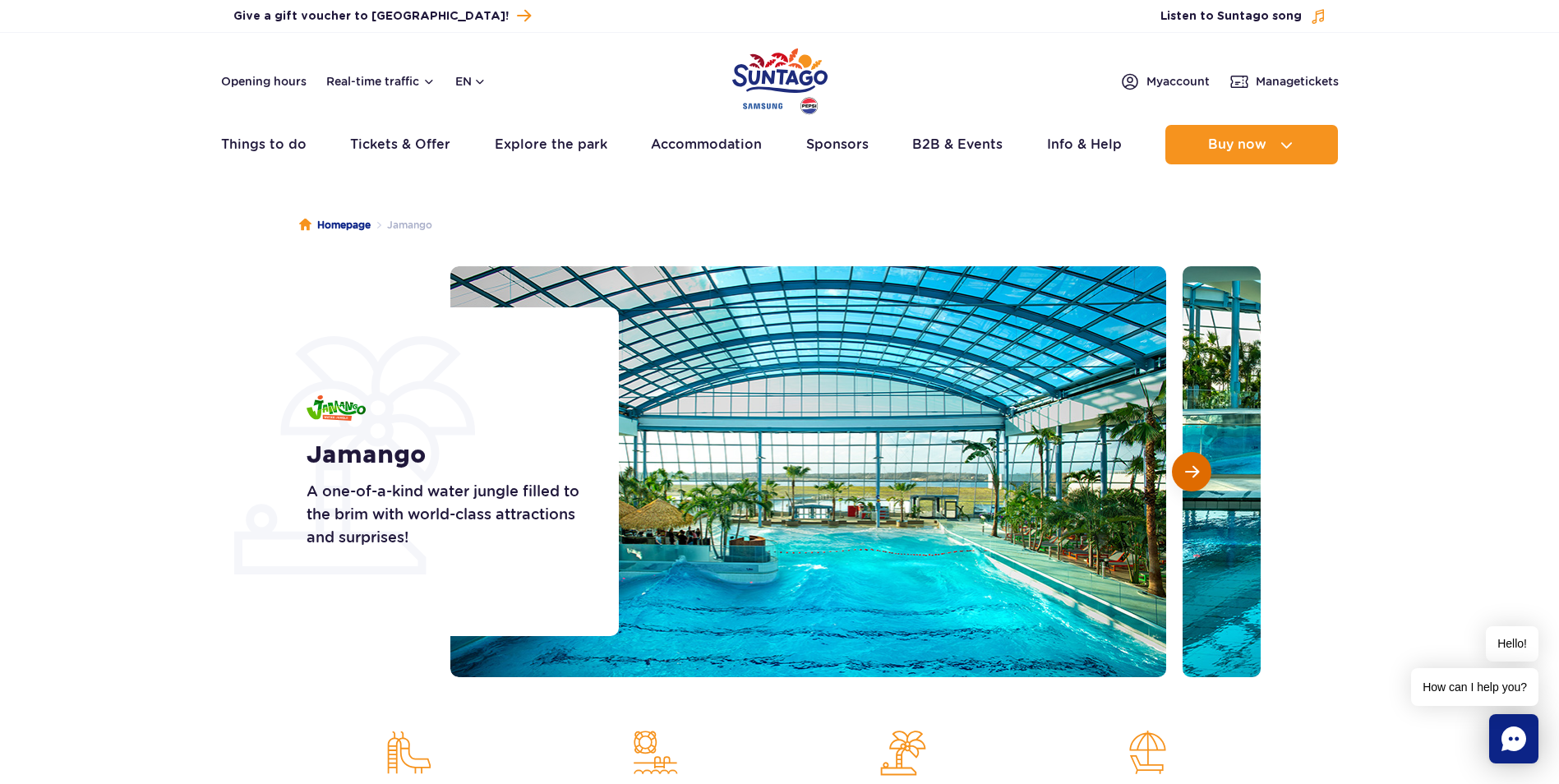
click at [1188, 477] on span "Next slide" at bounding box center [1192, 472] width 14 height 15
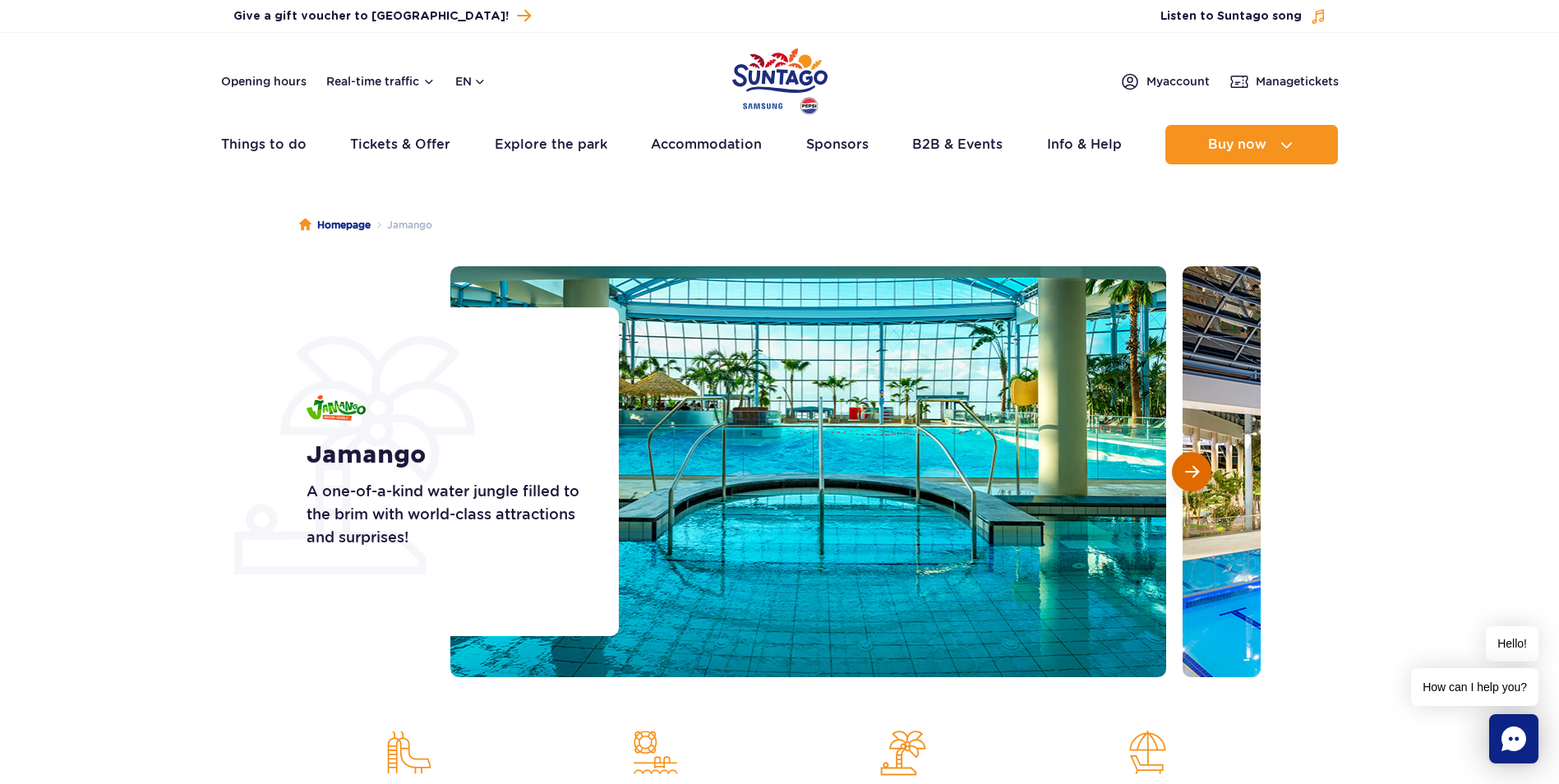
click at [1188, 477] on span "Next slide" at bounding box center [1192, 472] width 14 height 15
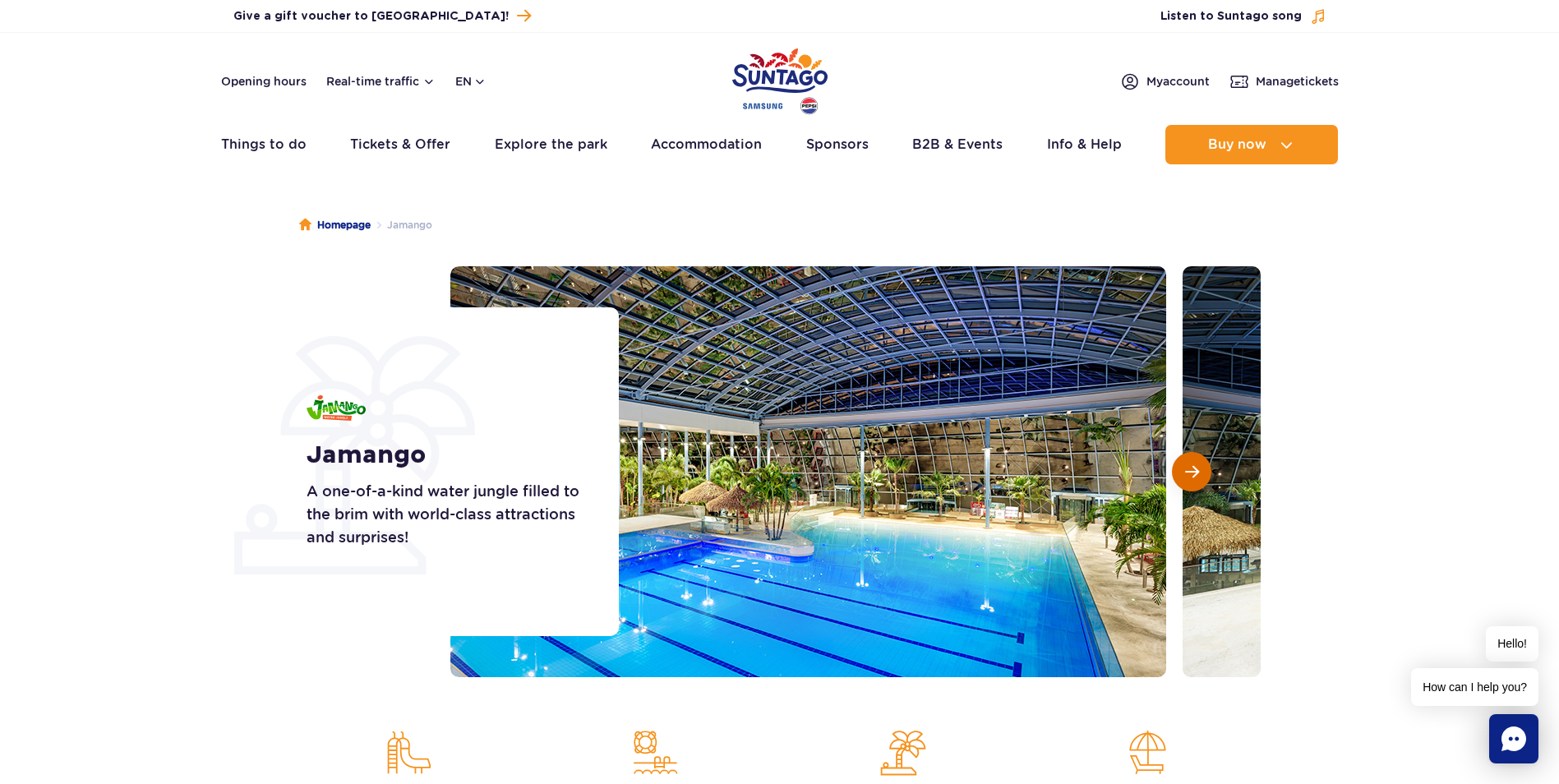
click at [1188, 477] on span "Next slide" at bounding box center [1192, 472] width 14 height 15
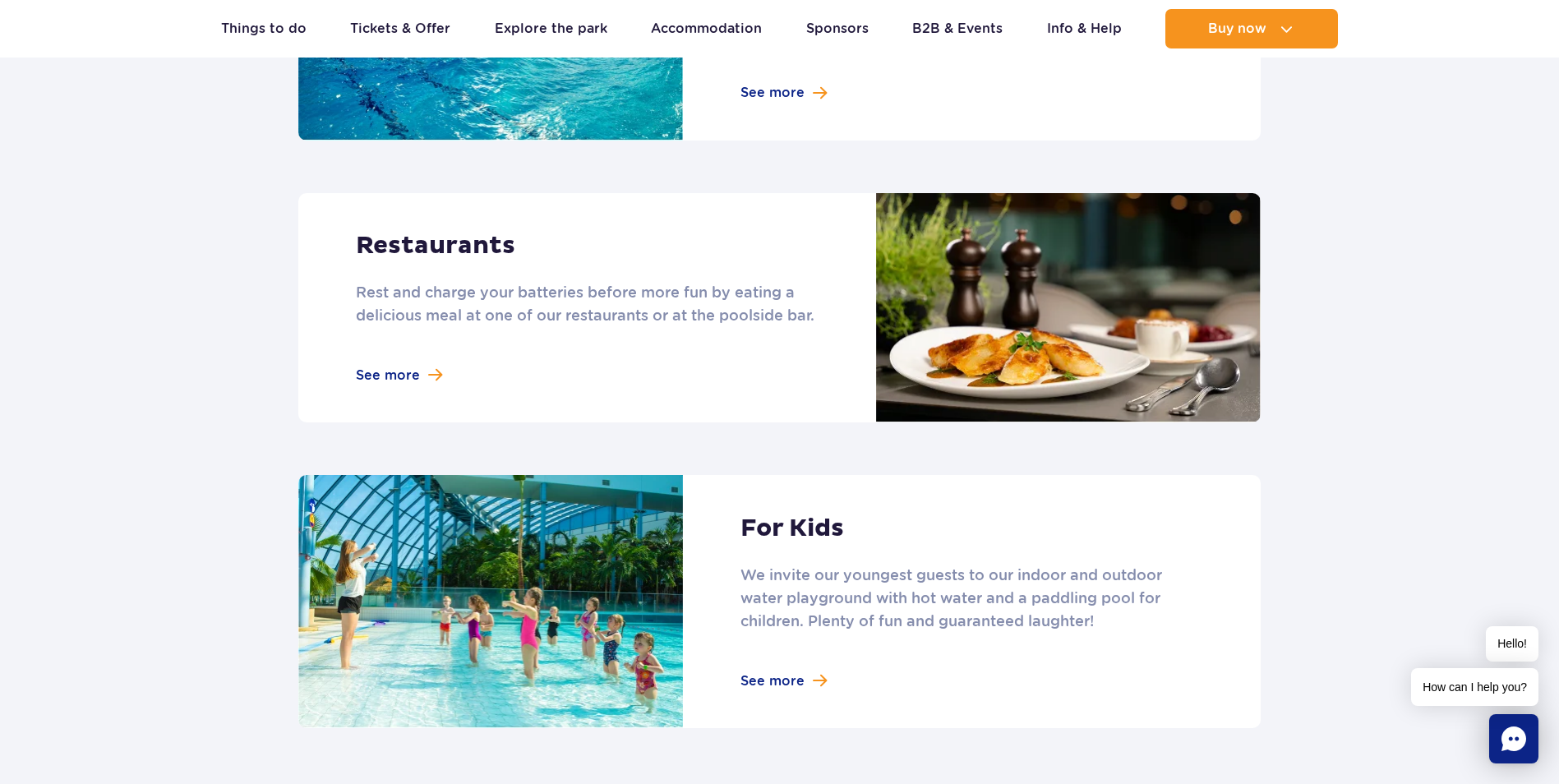
scroll to position [1972, 0]
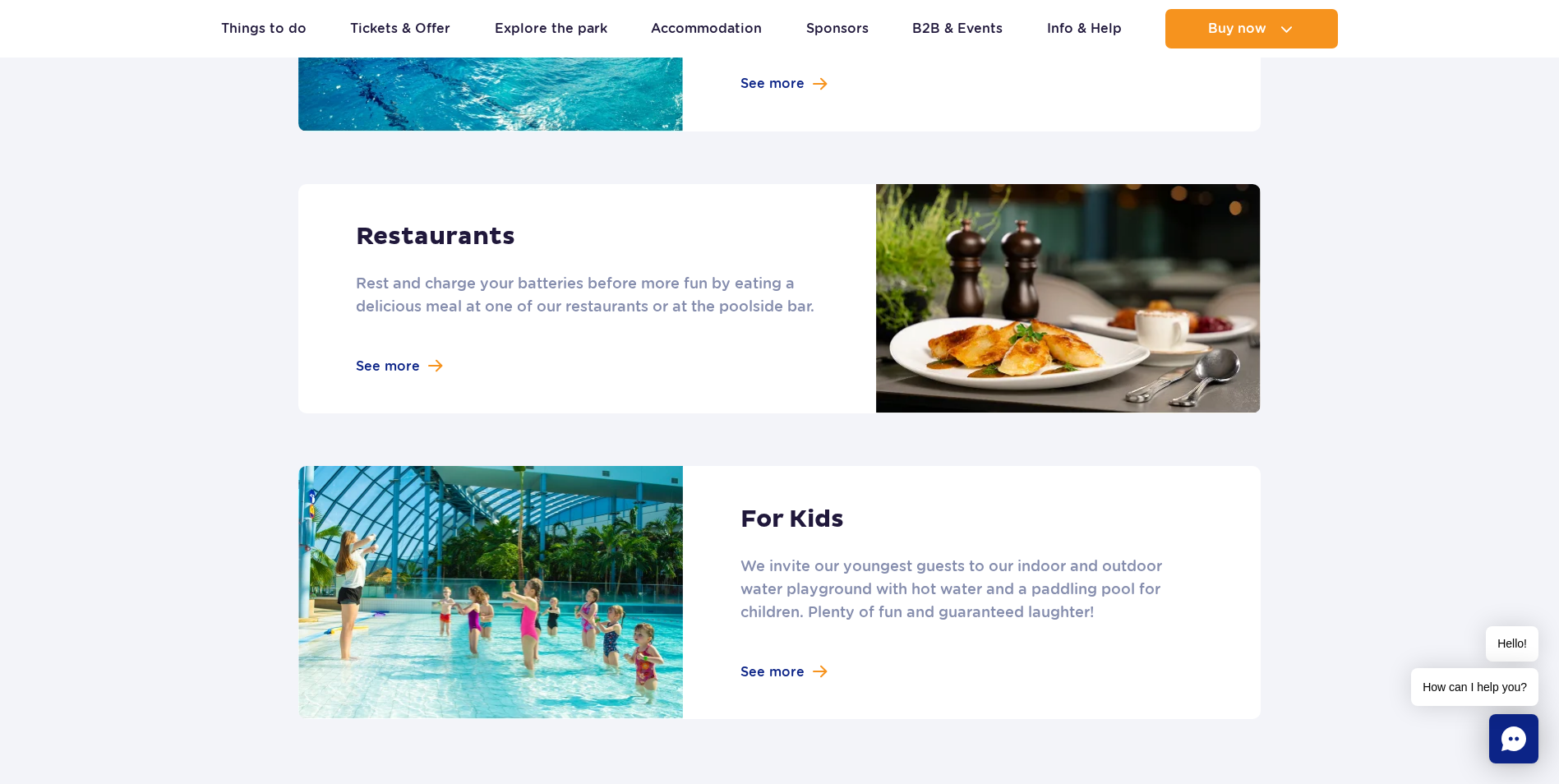
click at [769, 657] on link at bounding box center [780, 592] width 963 height 254
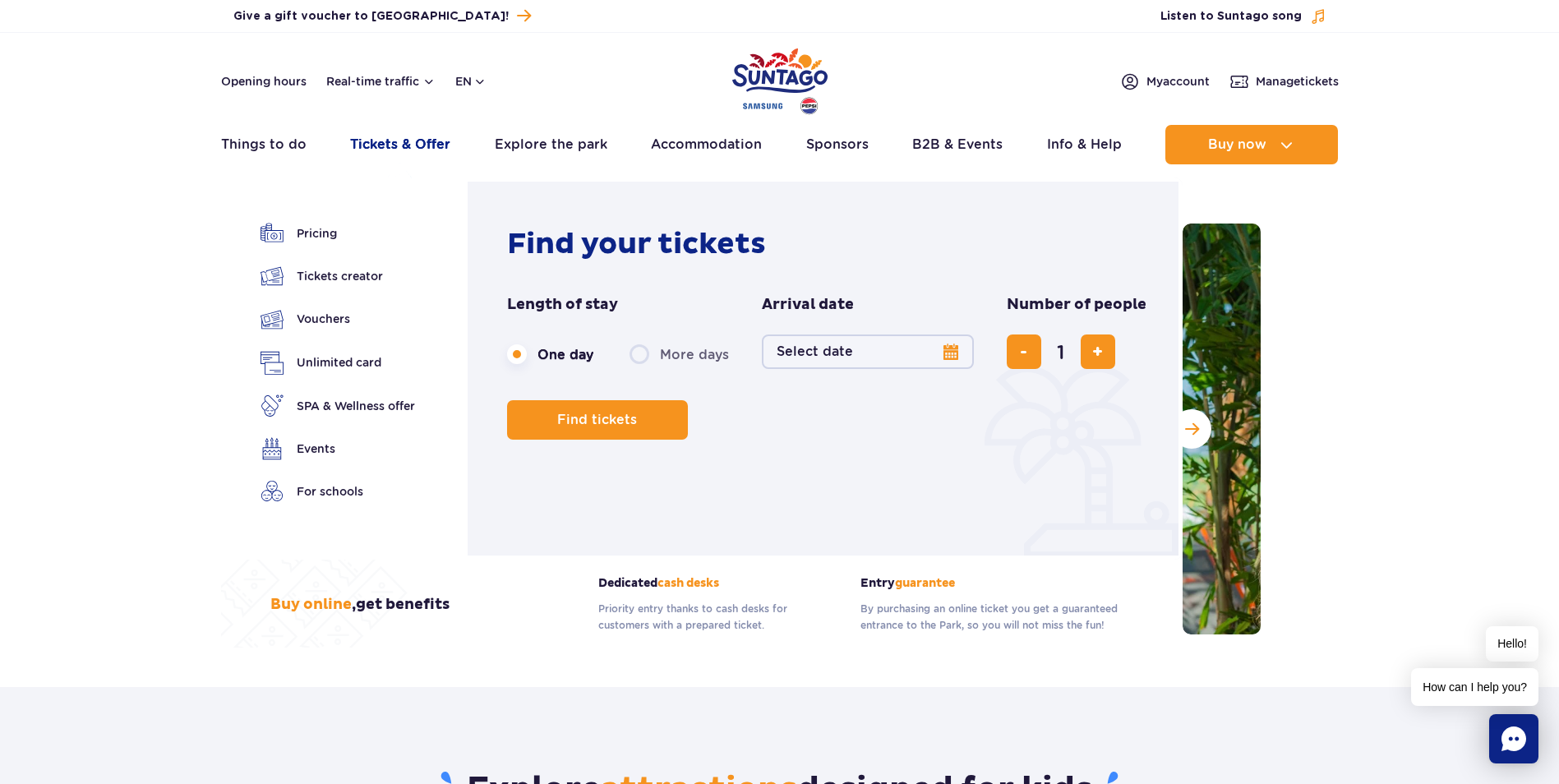
click at [415, 143] on link "Tickets & Offer" at bounding box center [400, 145] width 100 height 39
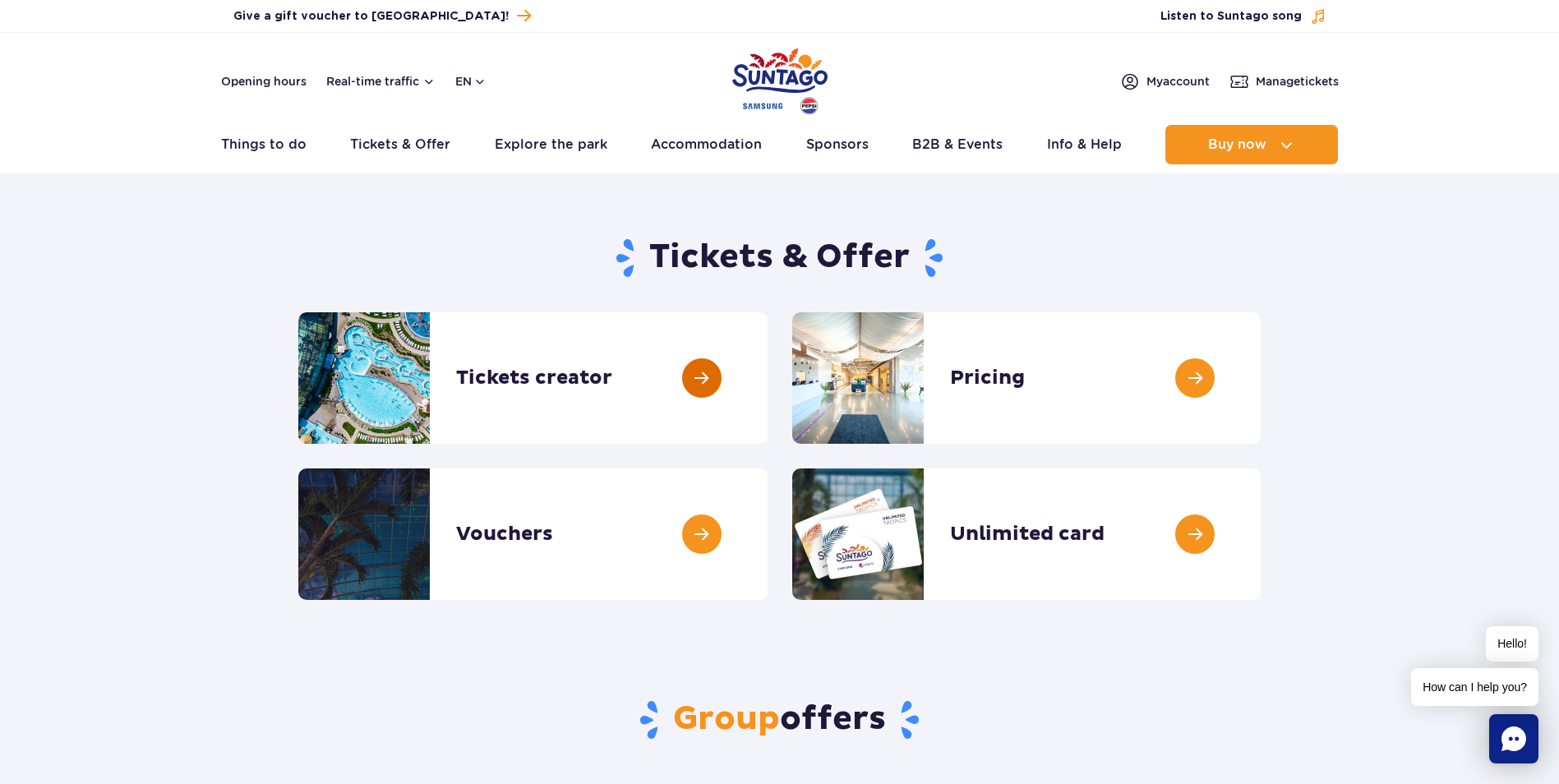
click at [767, 388] on link at bounding box center [767, 378] width 0 height 132
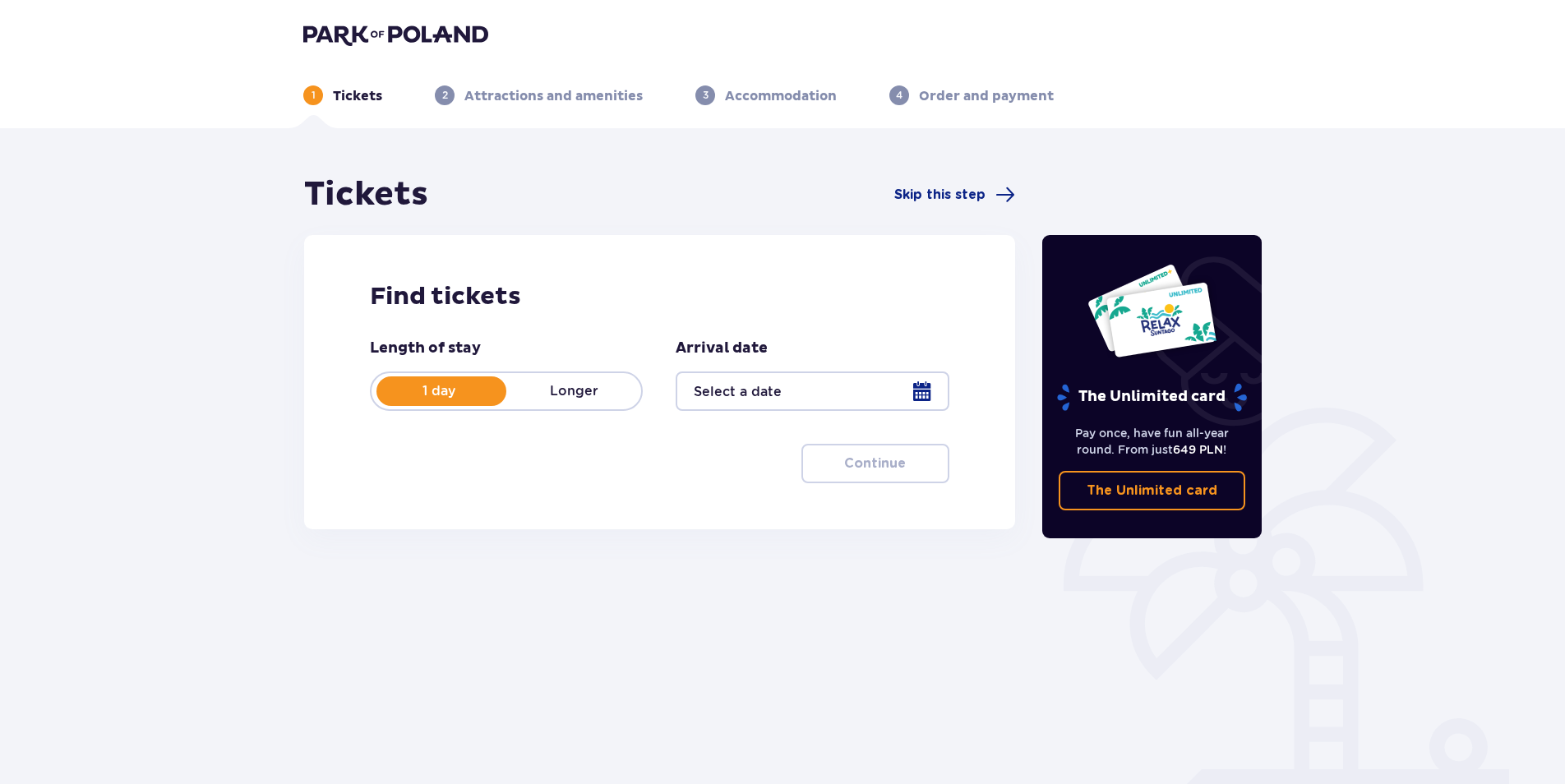
click at [915, 392] on div at bounding box center [812, 391] width 273 height 39
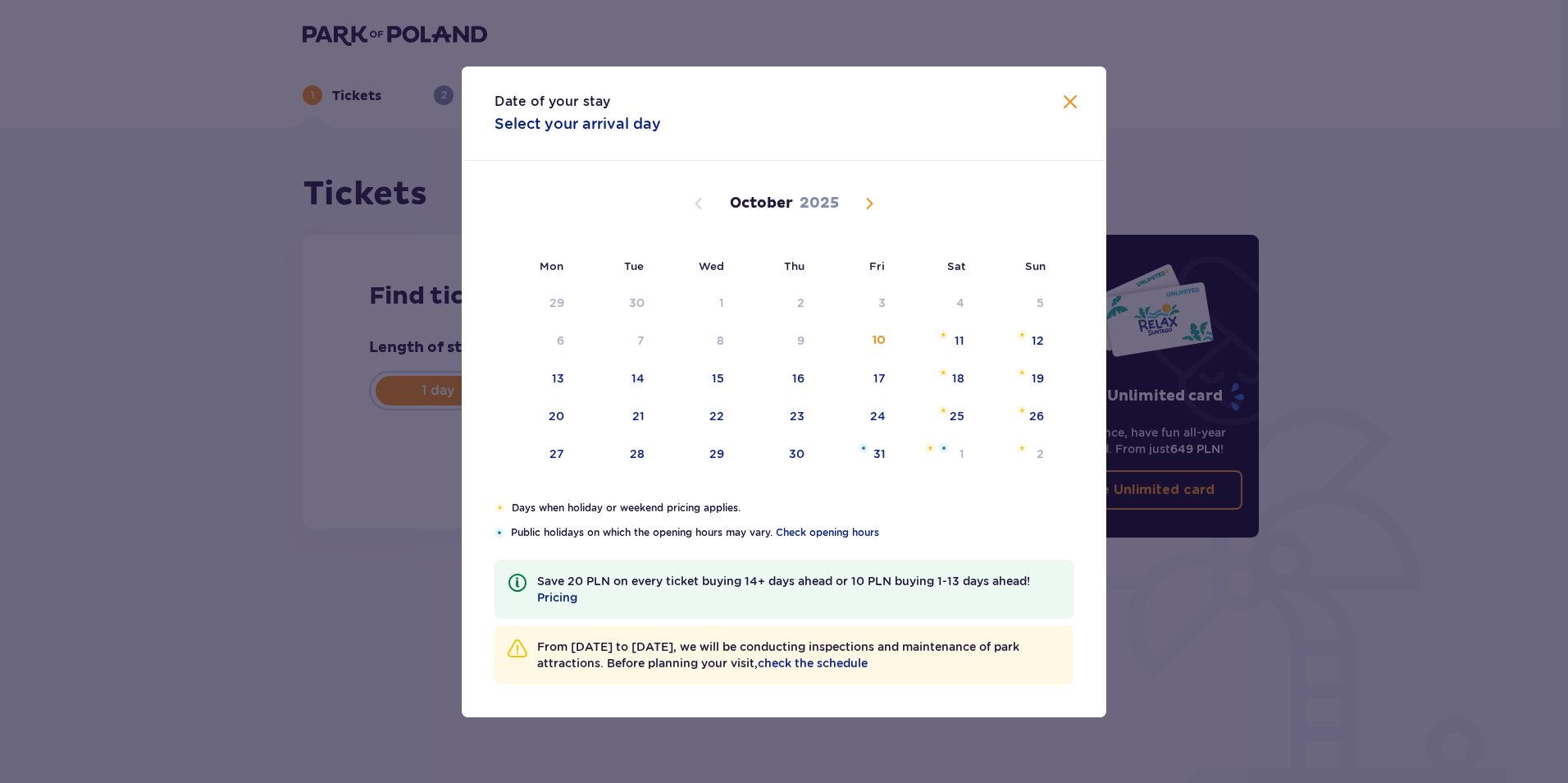
click at [860, 199] on span "Next month" at bounding box center [869, 203] width 20 height 20
click at [1035, 413] on div "23" at bounding box center [1037, 417] width 15 height 17
type input "23.11.25"
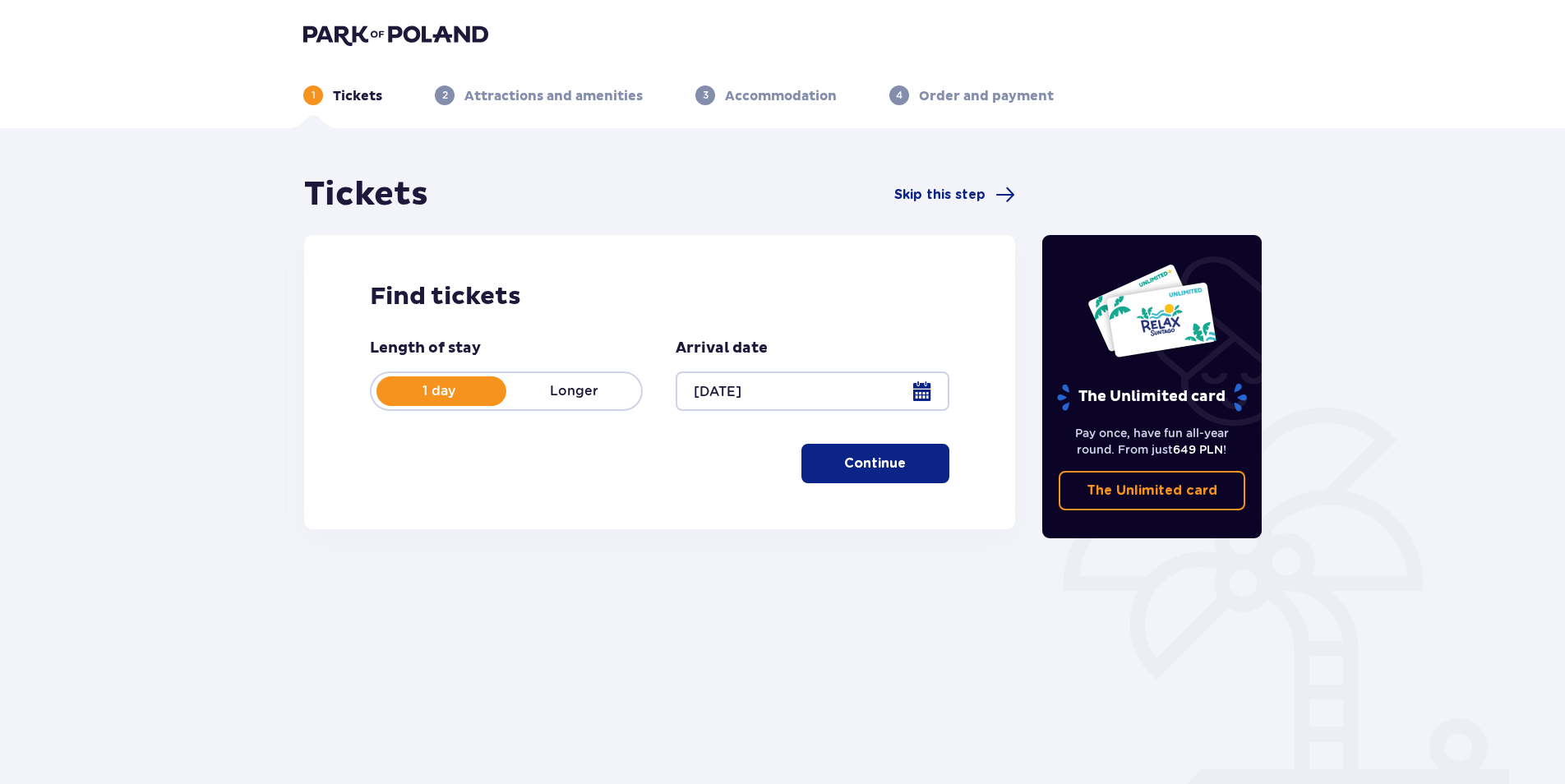
click at [568, 457] on div "Length of stay 1 day Longer Arrival date 23.11.25 Continue Proceed to ticket co…" at bounding box center [659, 411] width 579 height 145
click at [853, 461] on p "Continue" at bounding box center [875, 463] width 62 height 18
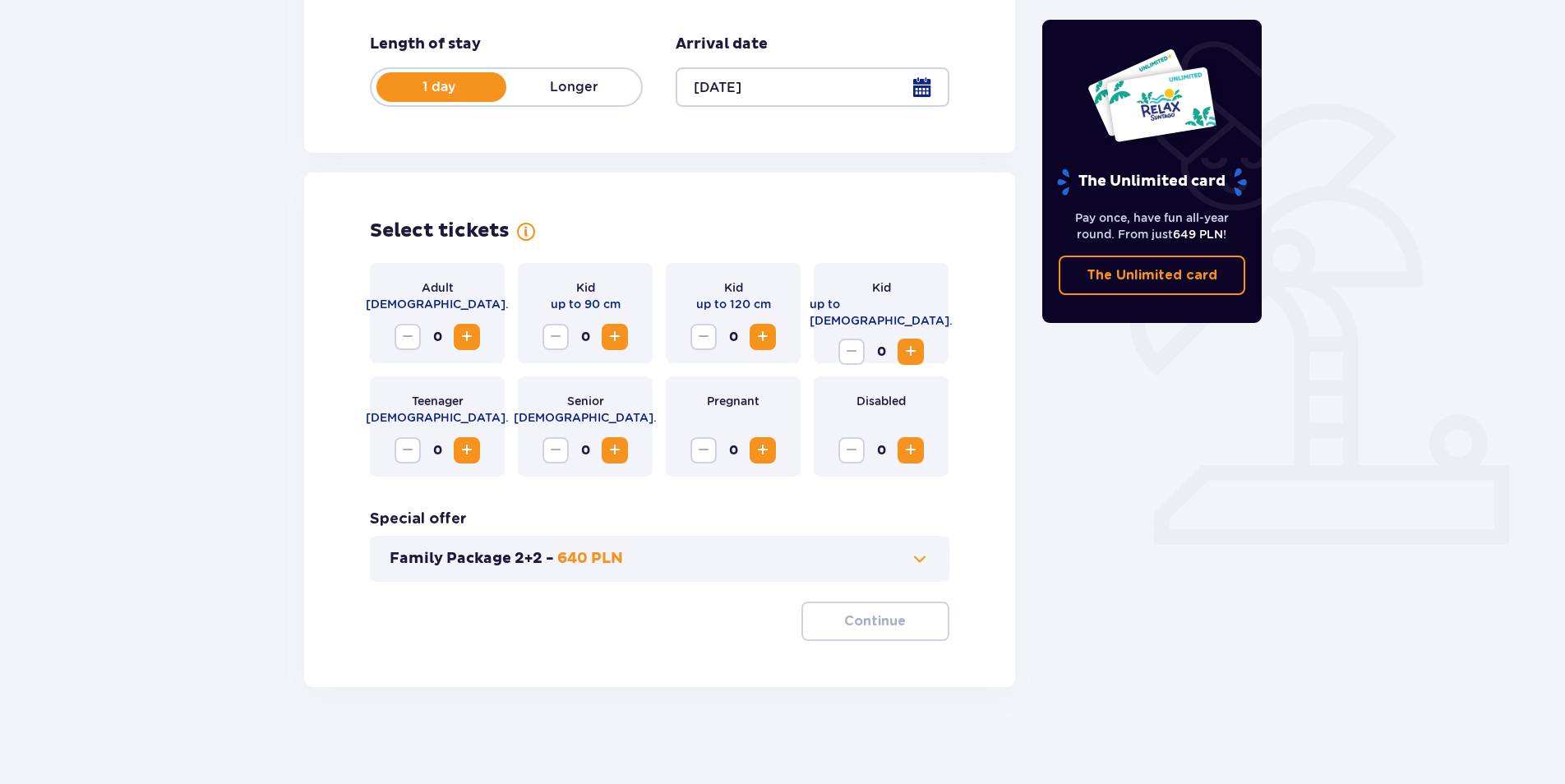
scroll to position [306, 0]
click at [614, 336] on span "Increase" at bounding box center [614, 335] width 20 height 20
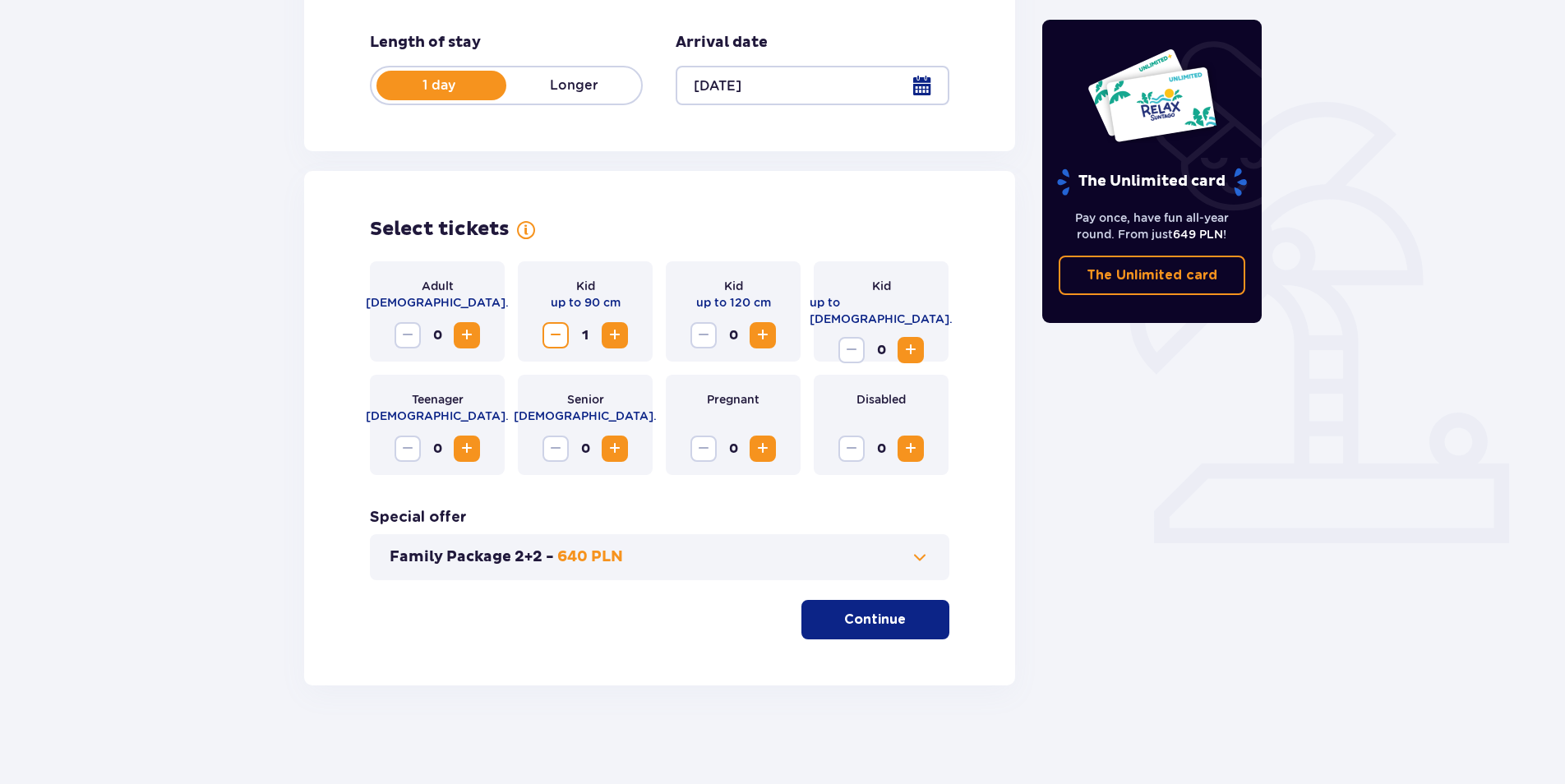
click at [764, 338] on span "Increase" at bounding box center [763, 335] width 20 height 20
click at [465, 332] on span "Increase" at bounding box center [466, 335] width 20 height 20
click at [876, 625] on p "Continue" at bounding box center [875, 619] width 62 height 18
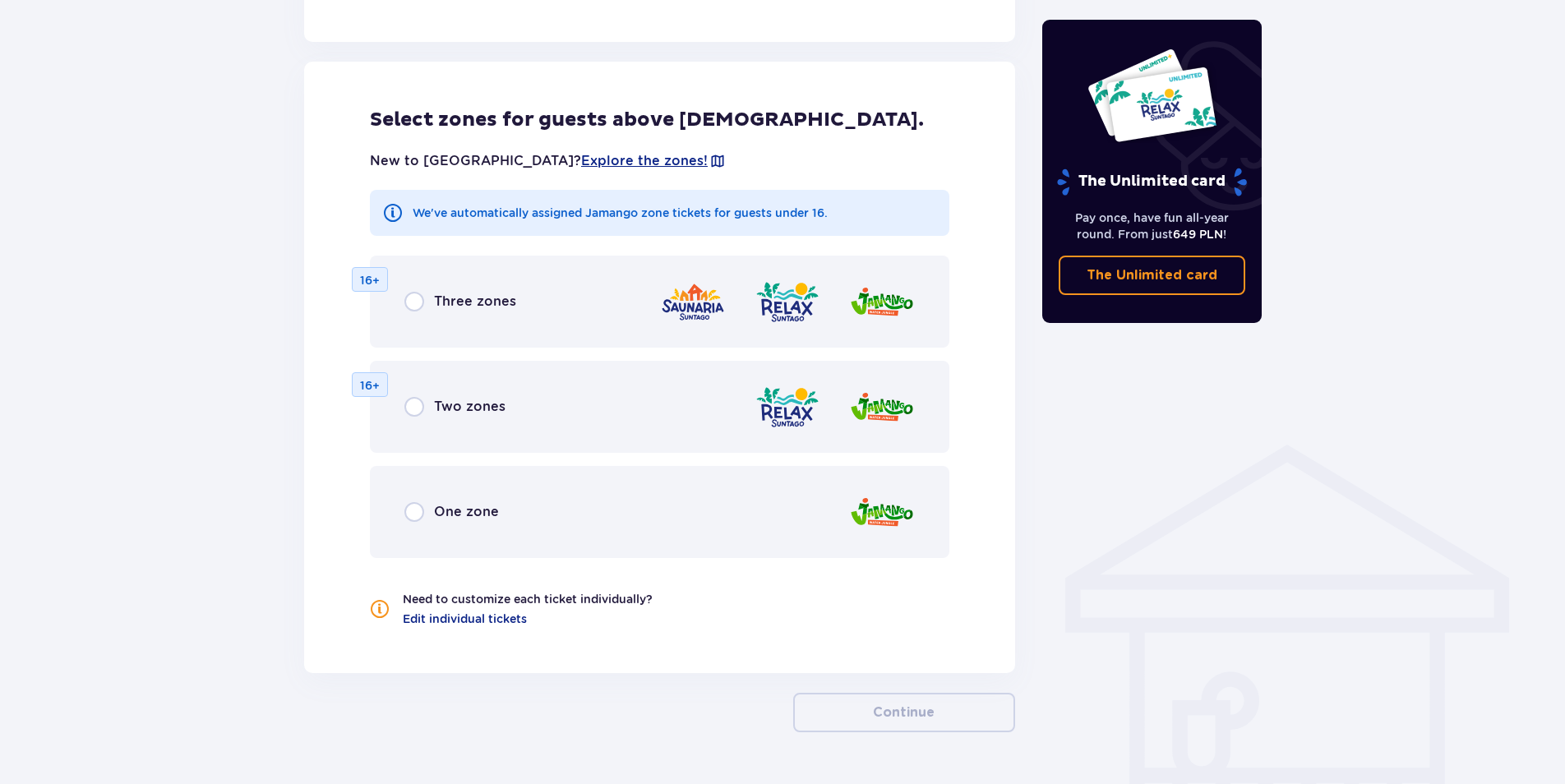
scroll to position [912, 0]
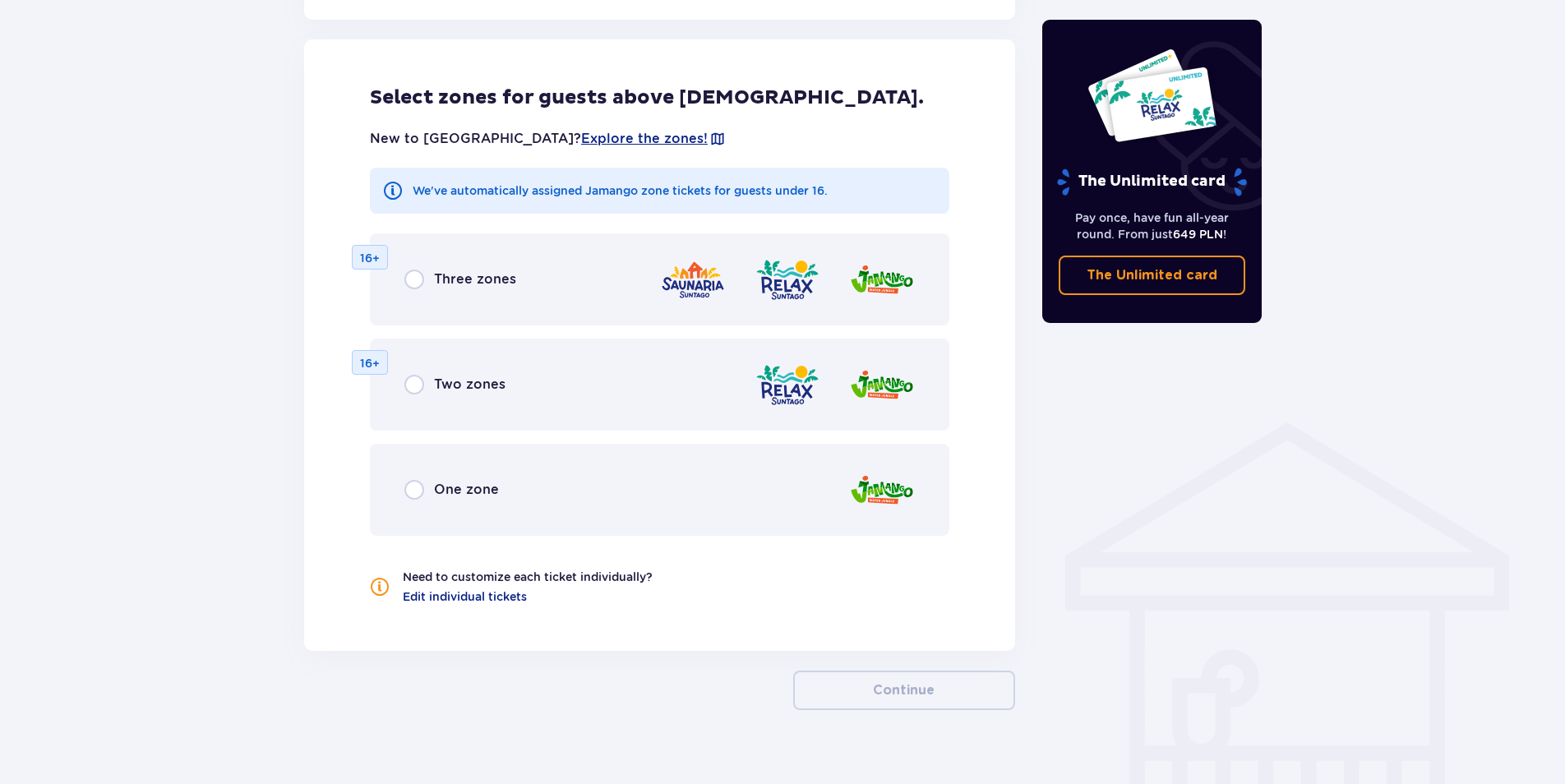
click at [423, 488] on input "radio" at bounding box center [414, 489] width 20 height 20
radio input "true"
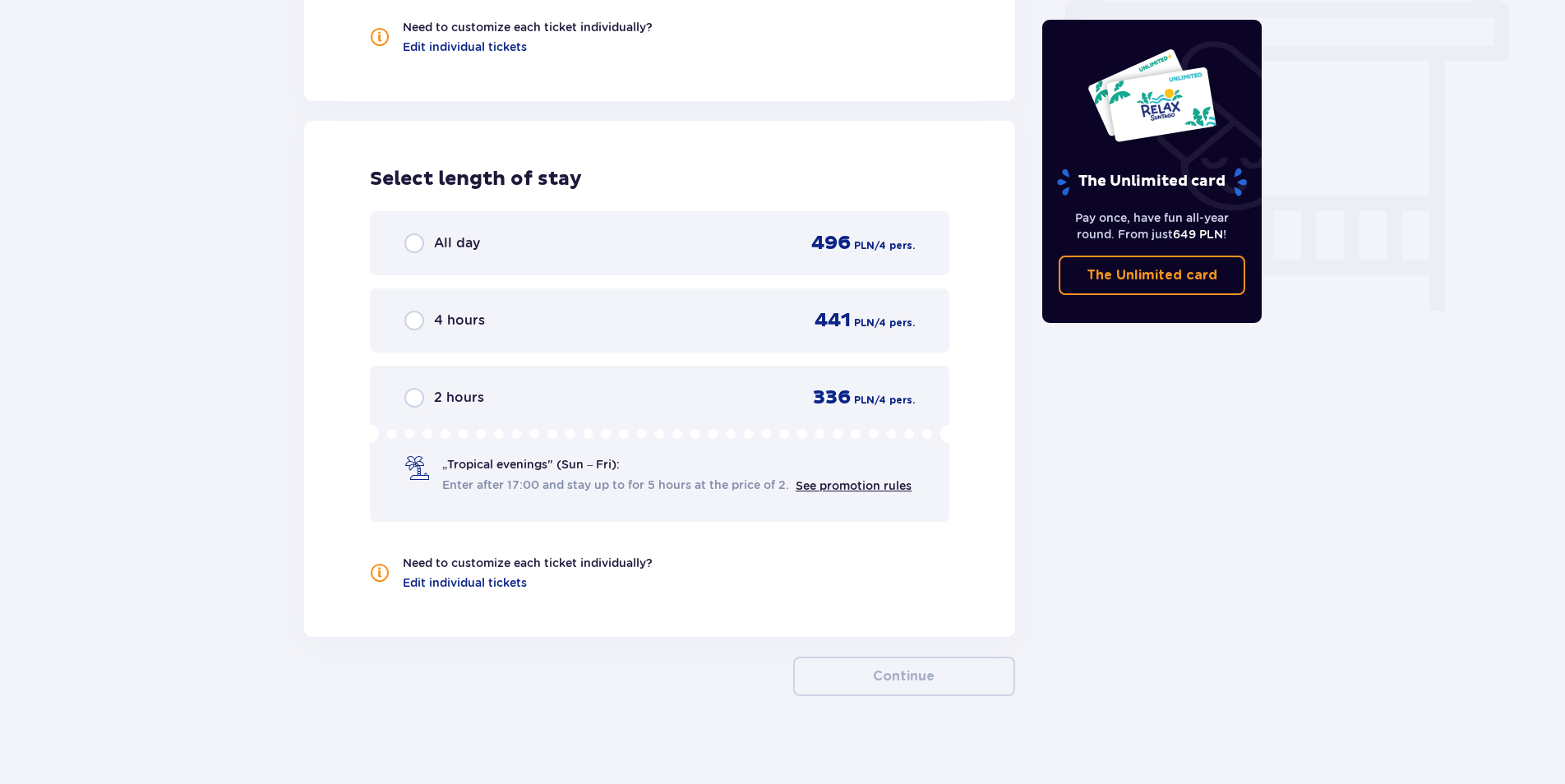
scroll to position [1473, 0]
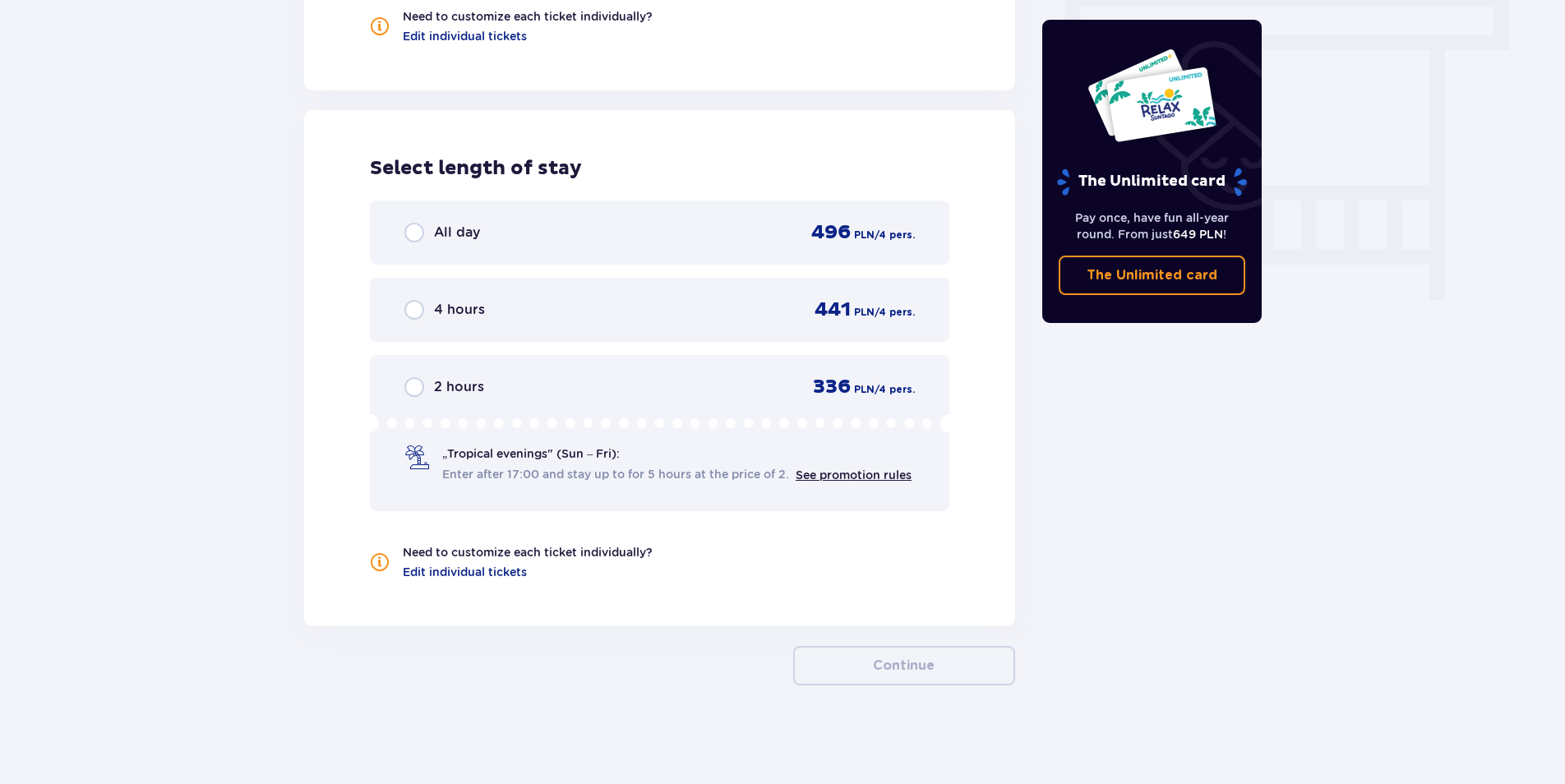
click at [416, 310] on input "radio" at bounding box center [414, 310] width 20 height 20
radio input "true"
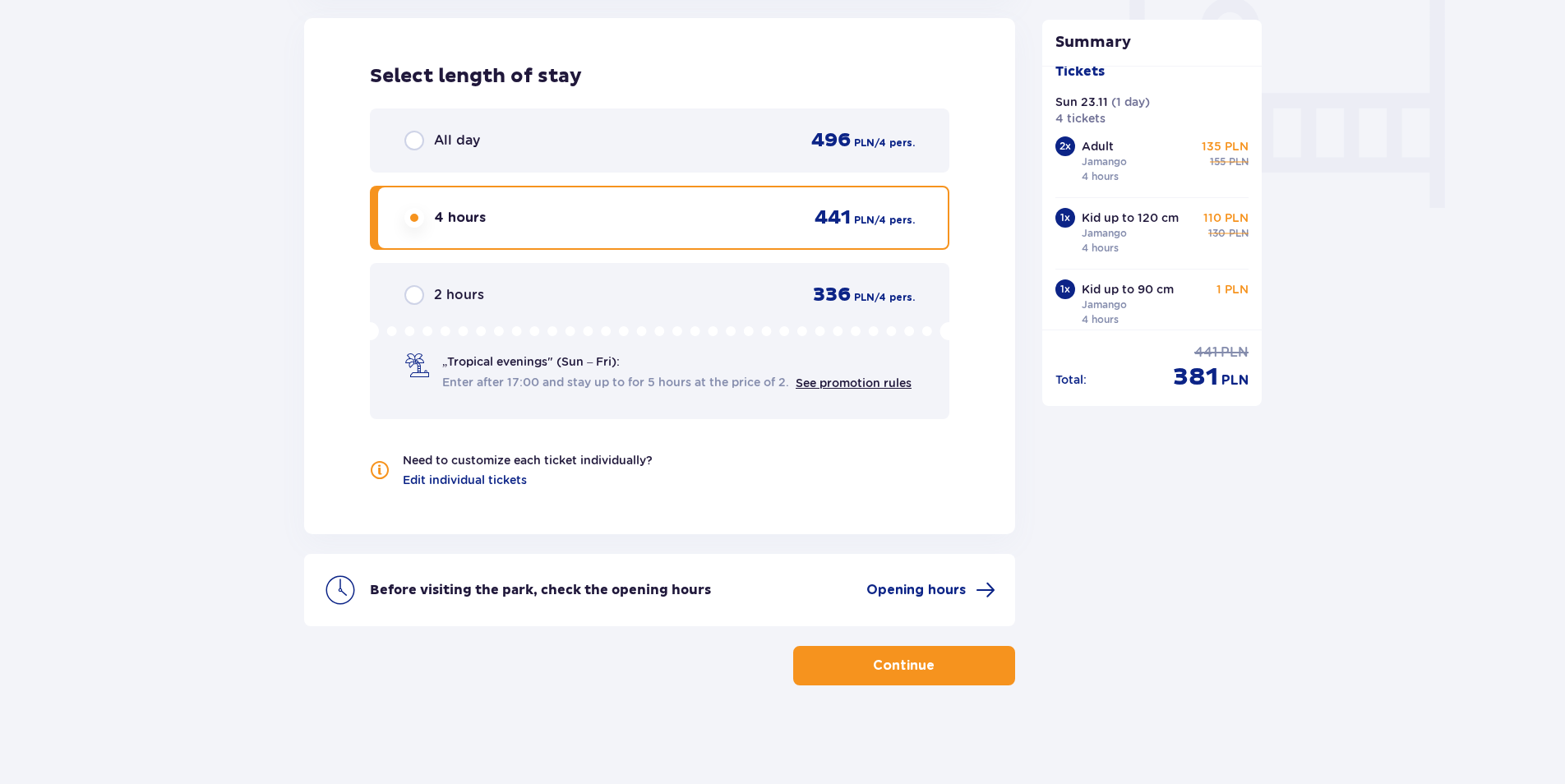
scroll to position [31, 0]
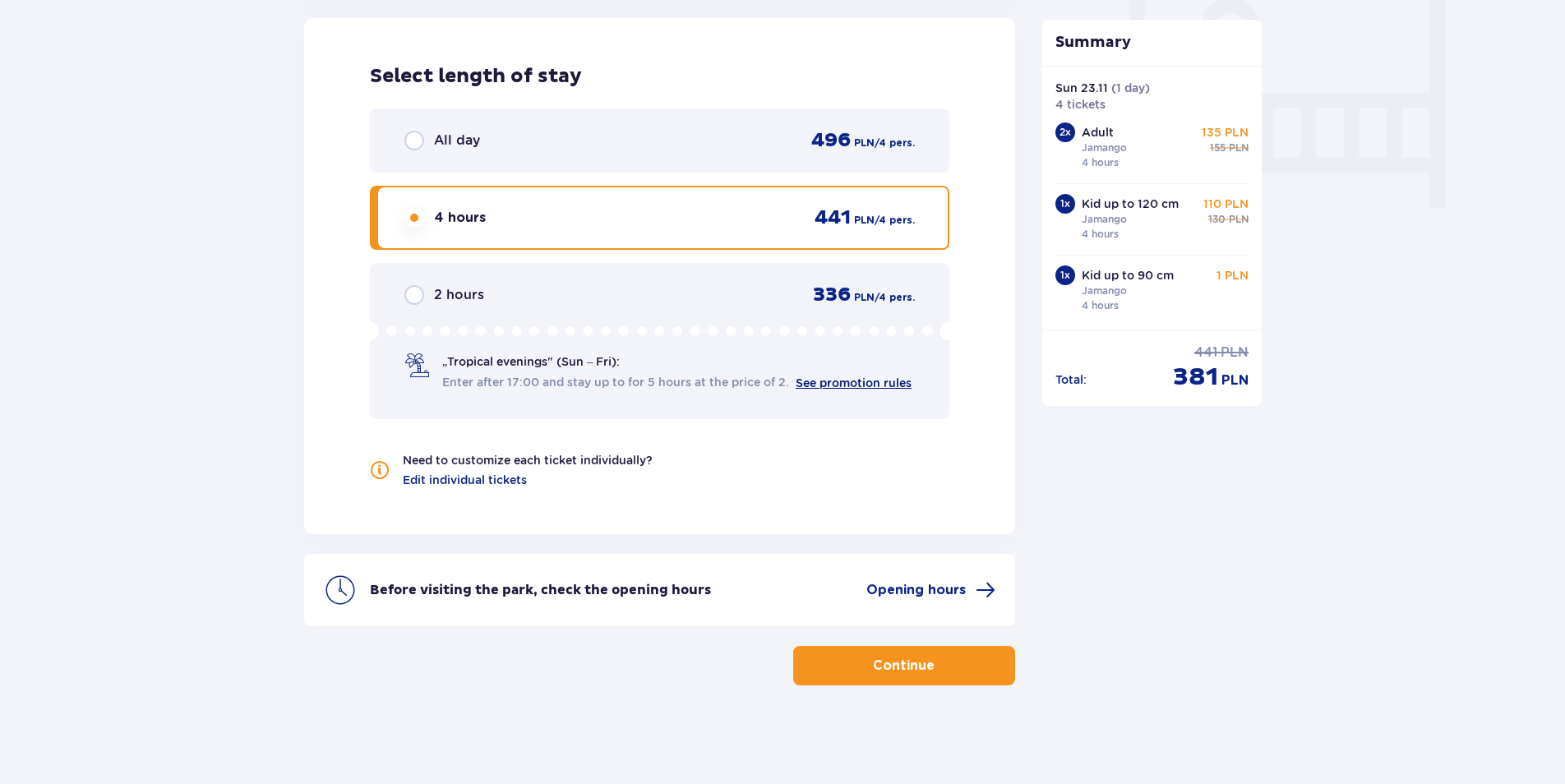
click at [873, 384] on link "See promotion rules" at bounding box center [854, 383] width 116 height 13
click at [413, 288] on input "radio" at bounding box center [414, 295] width 20 height 20
radio input "true"
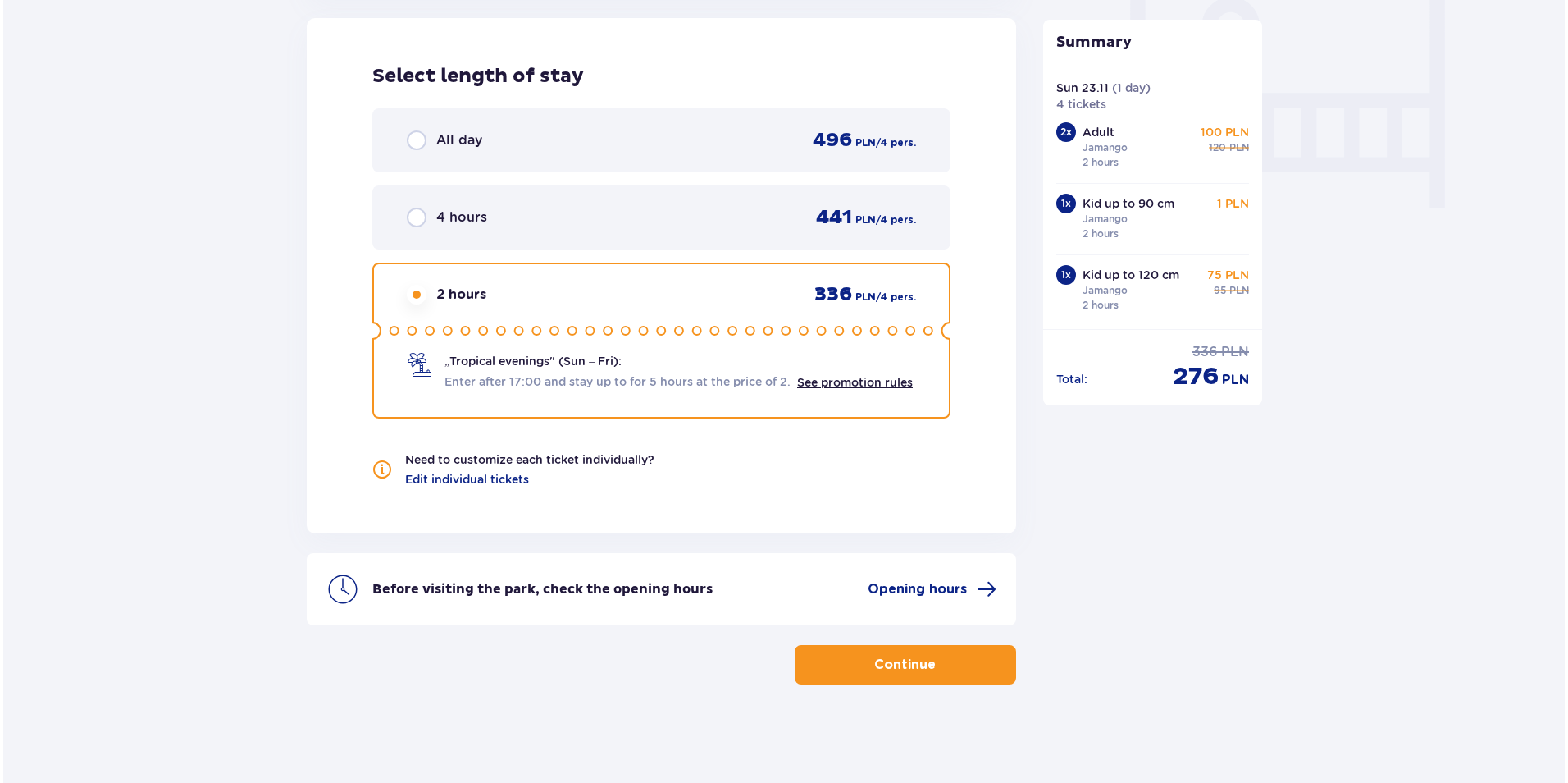
scroll to position [0, 0]
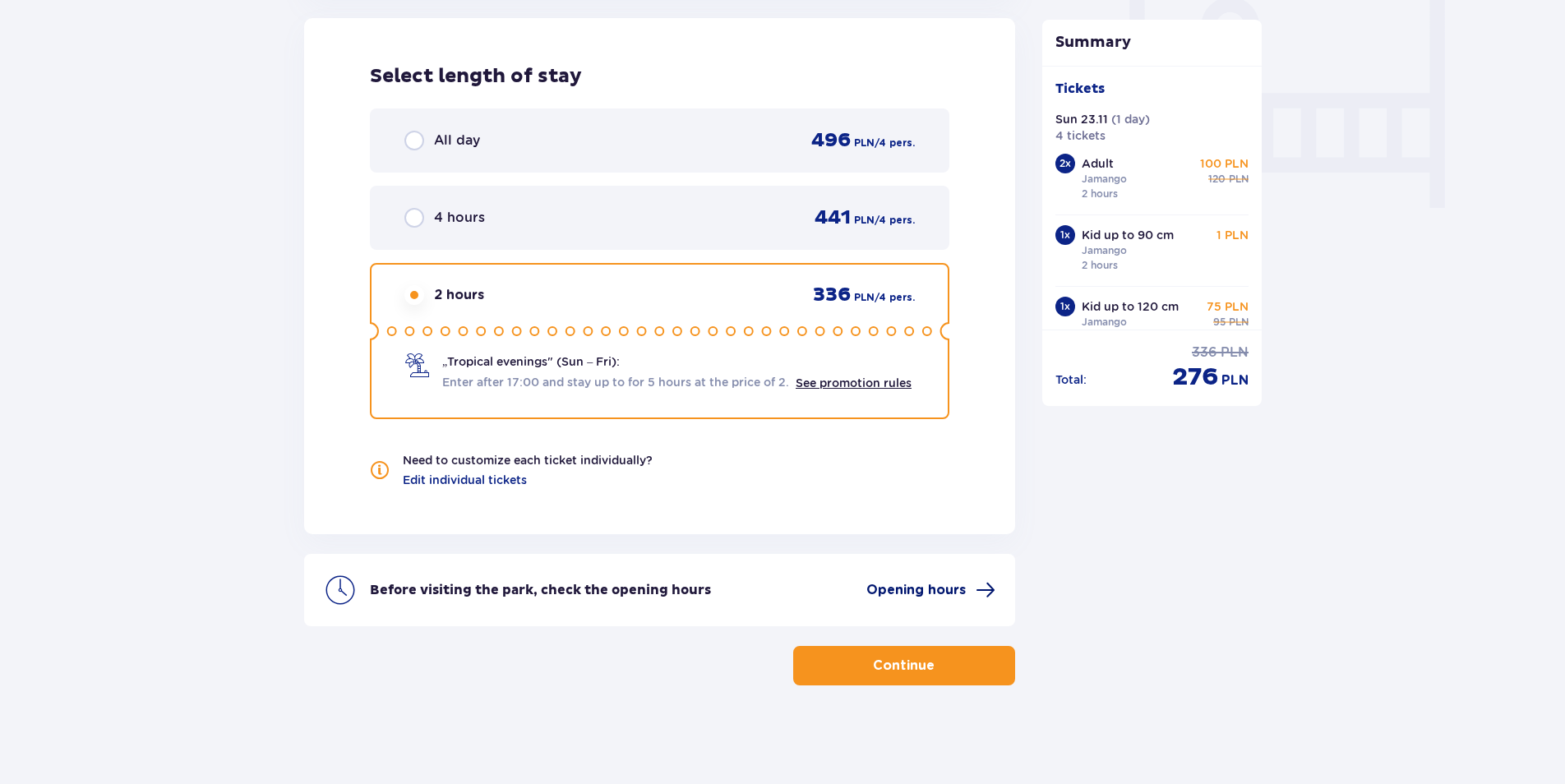
click at [902, 598] on span "Opening hours" at bounding box center [916, 589] width 99 height 18
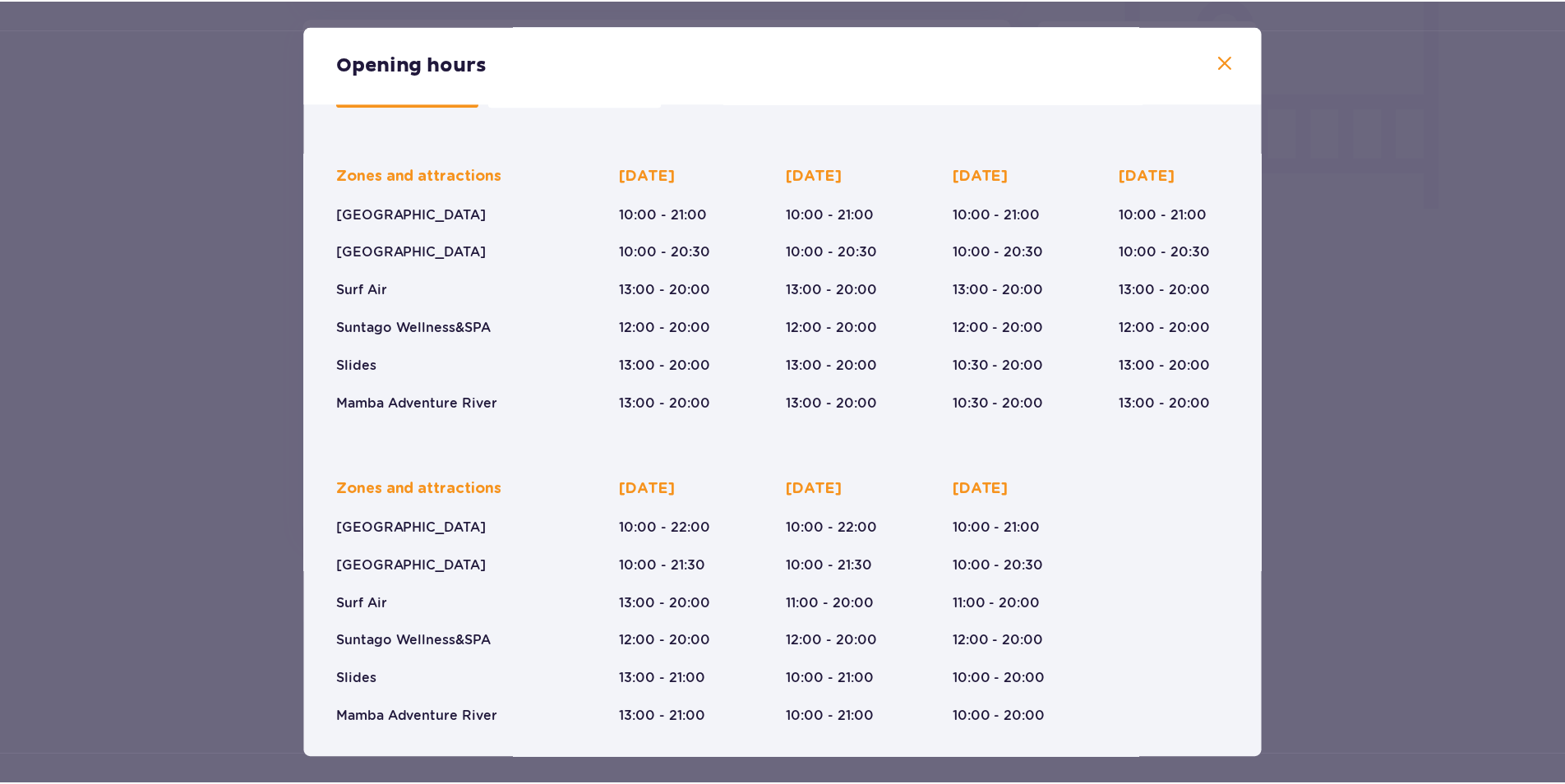
scroll to position [85, 0]
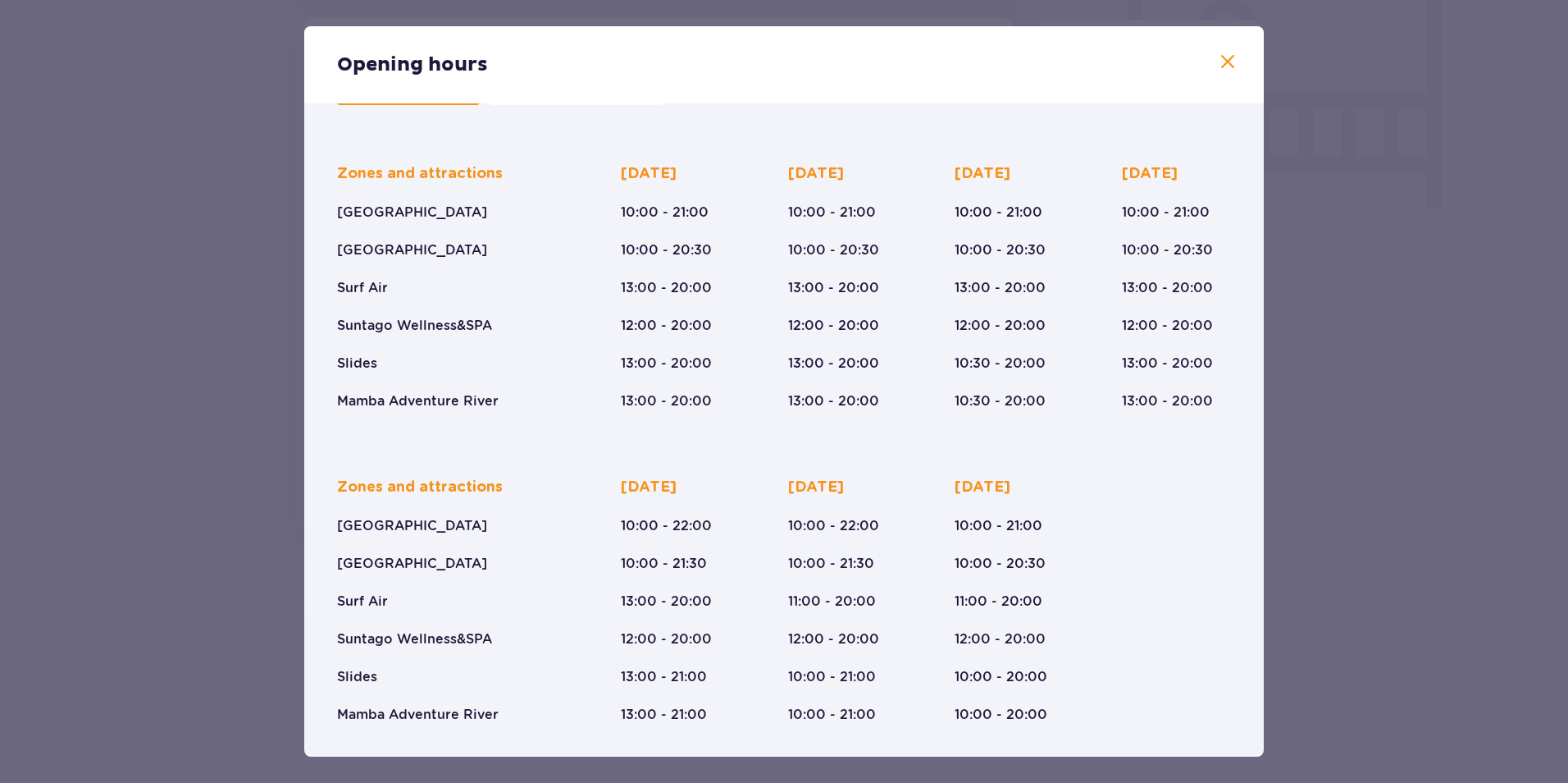
click at [1218, 61] on span at bounding box center [1227, 62] width 20 height 20
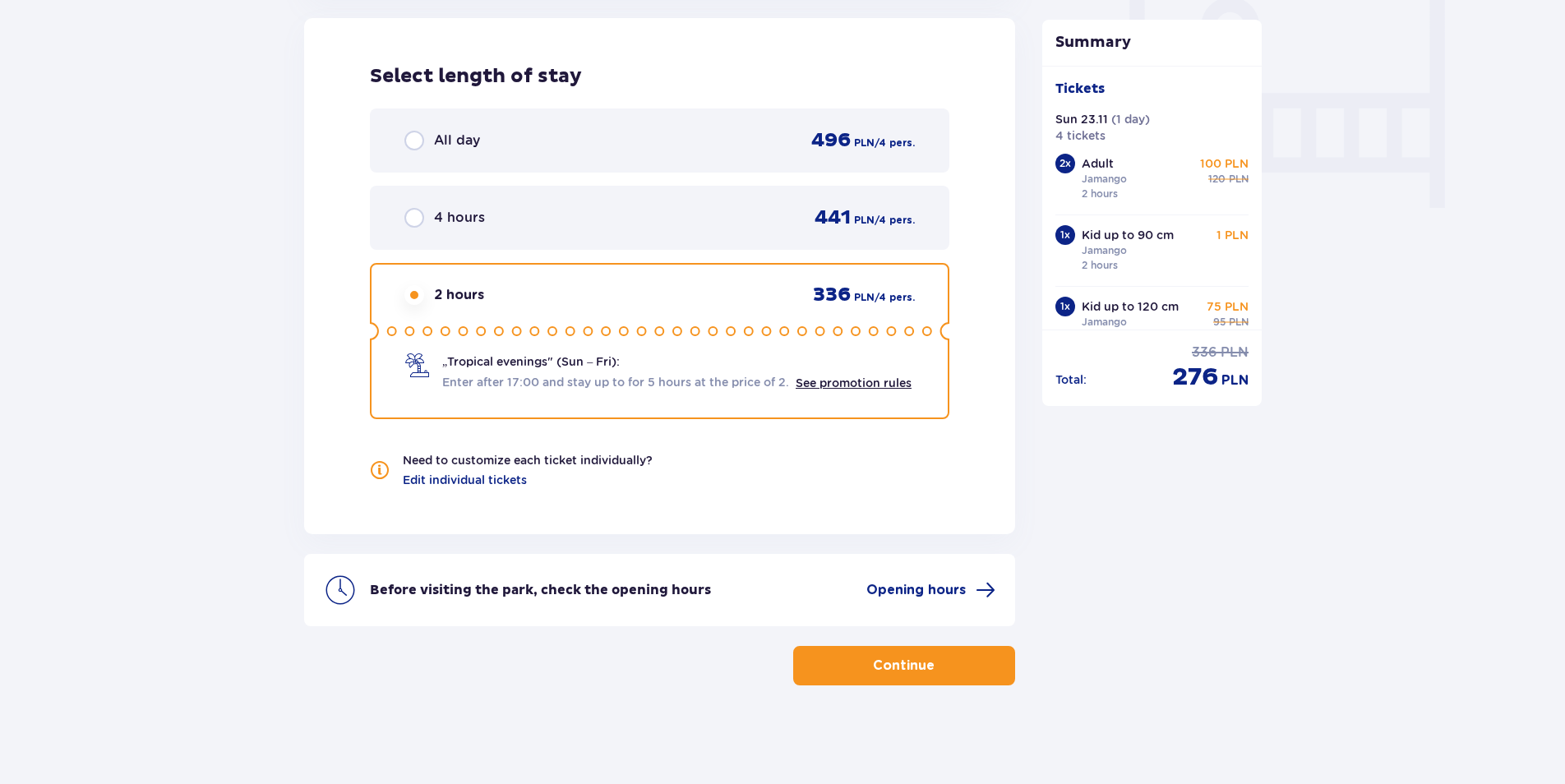
click at [939, 658] on span "button" at bounding box center [938, 665] width 20 height 20
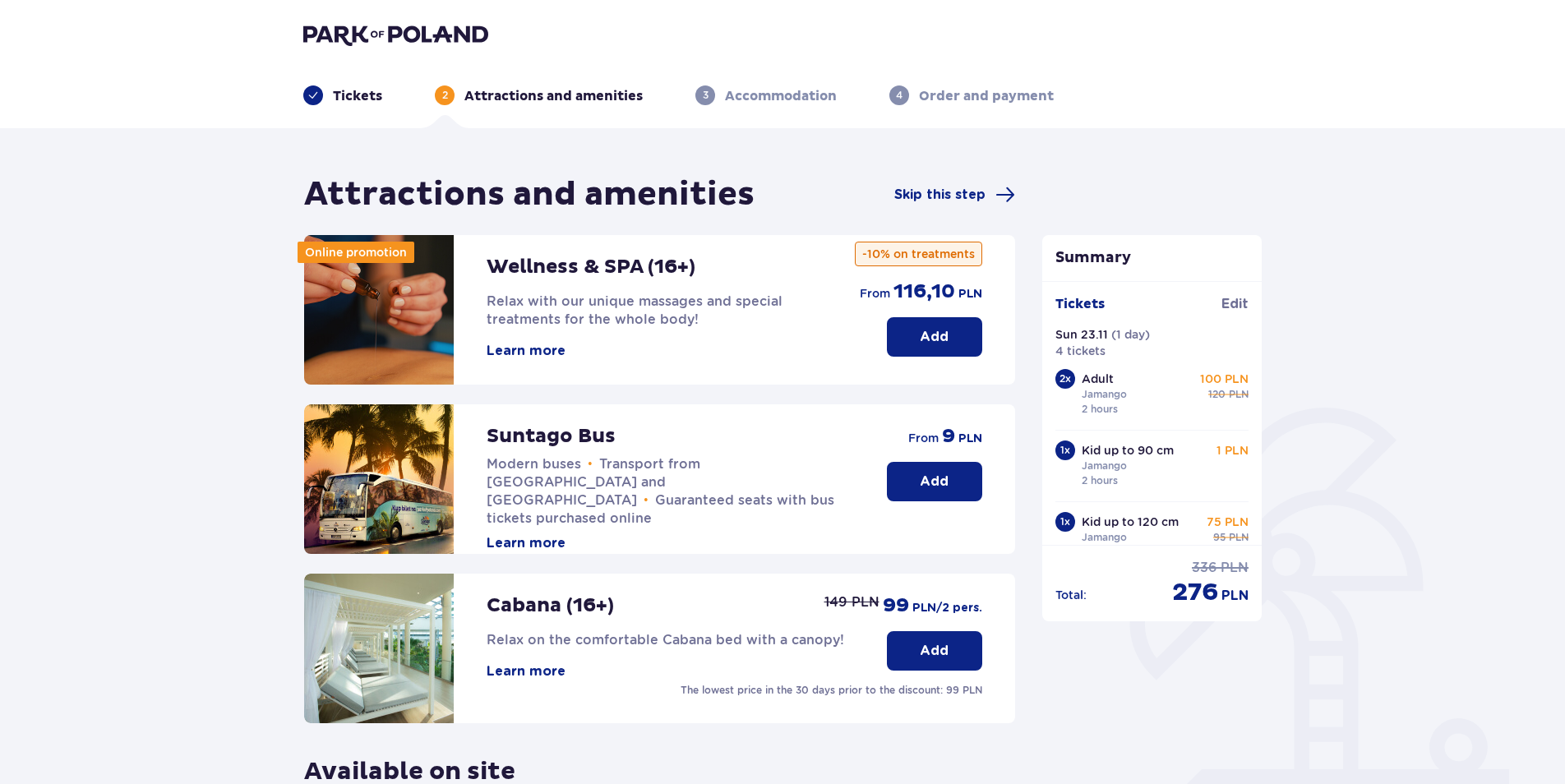
click at [348, 38] on img at bounding box center [396, 35] width 185 height 23
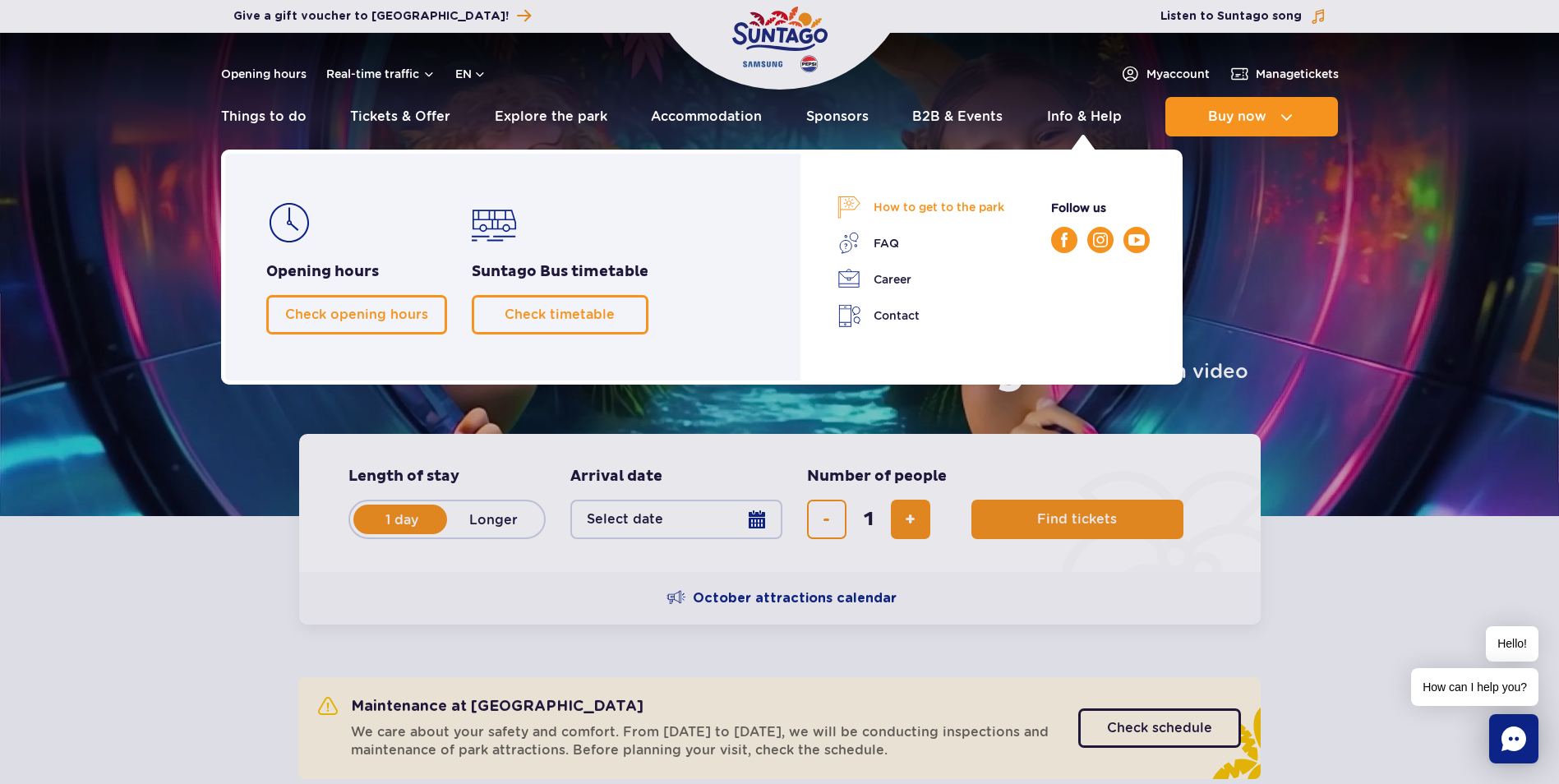
click at [967, 208] on link "How to get to the park" at bounding box center [921, 207] width 167 height 23
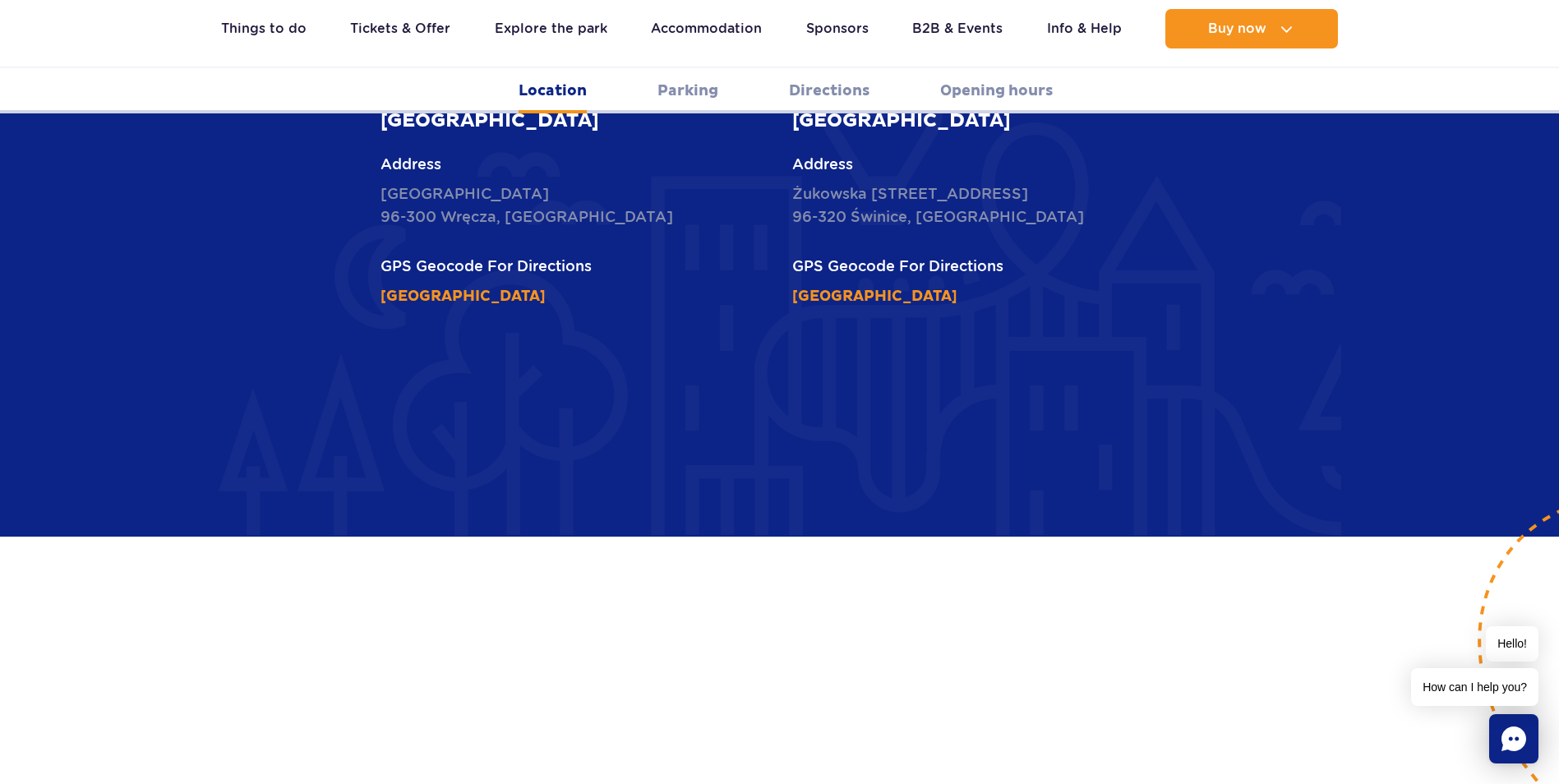
scroll to position [821, 0]
